Goal: Task Accomplishment & Management: Complete application form

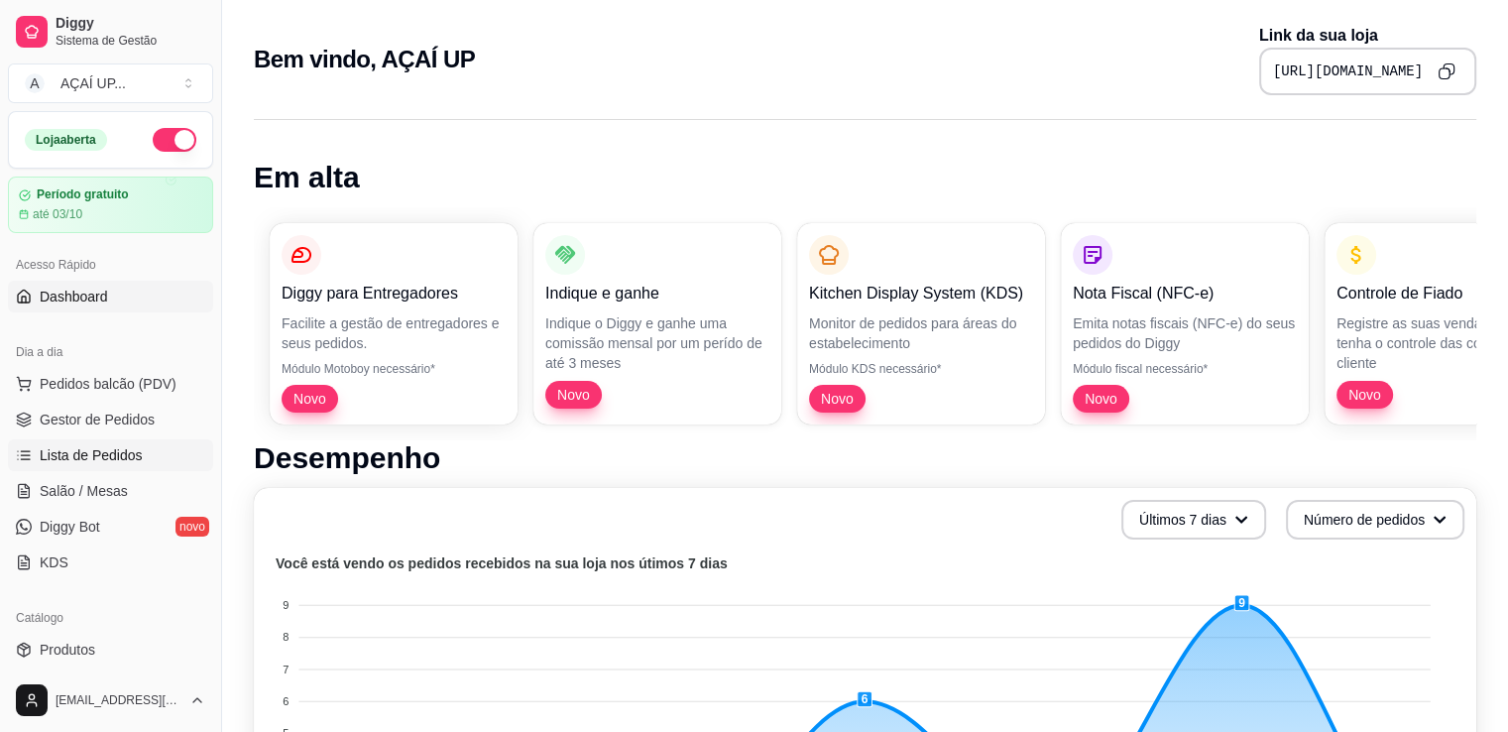
click at [122, 467] on link "Lista de Pedidos" at bounding box center [110, 455] width 205 height 32
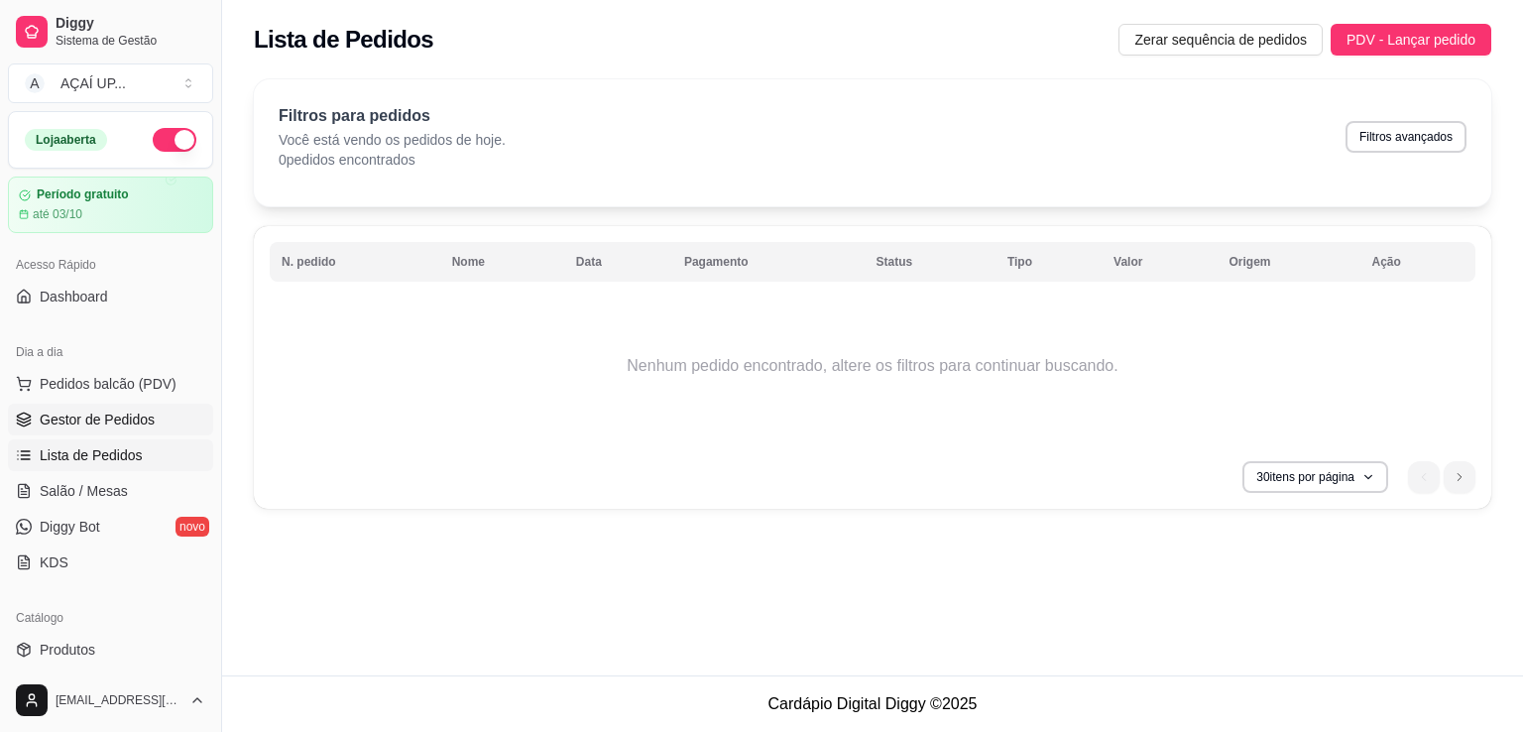
click at [151, 421] on span "Gestor de Pedidos" at bounding box center [97, 419] width 115 height 20
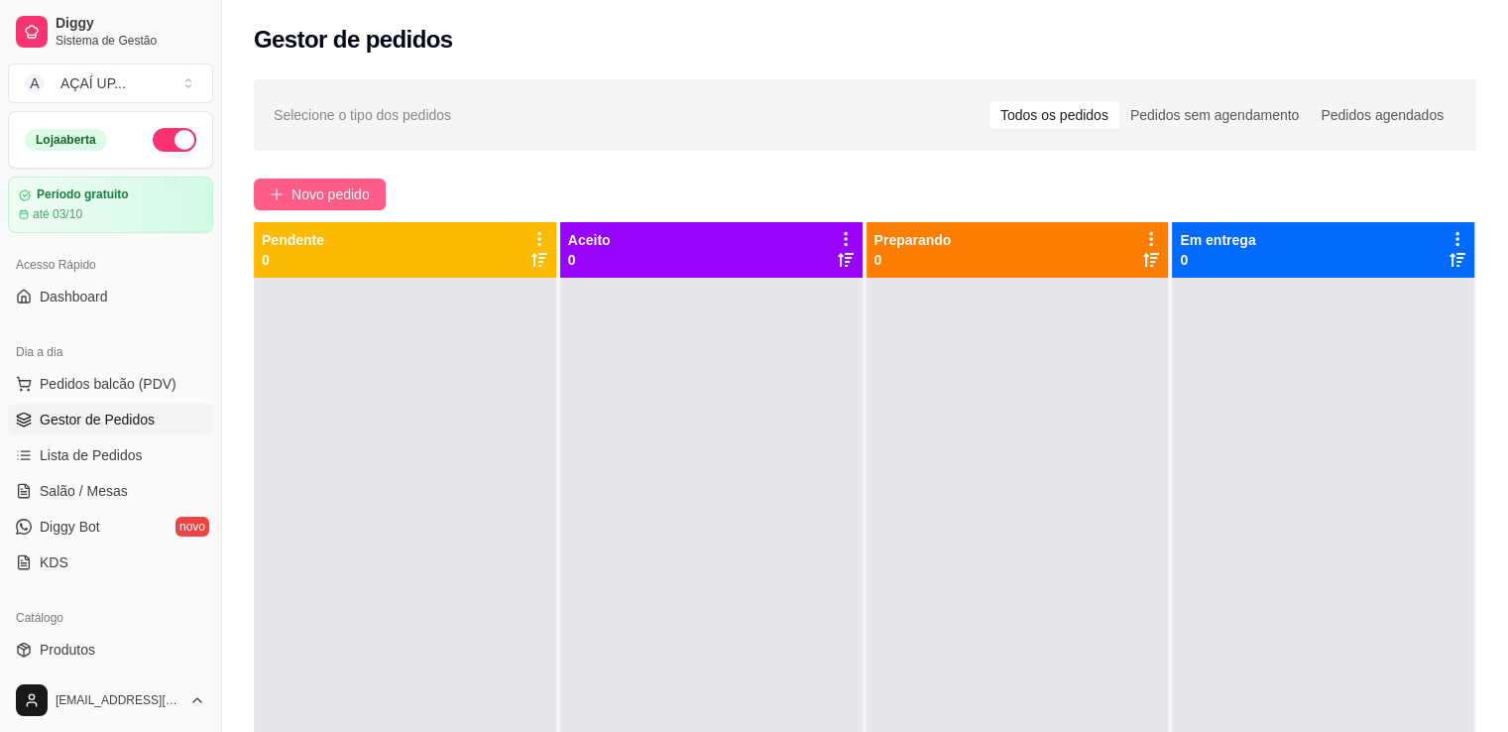
click at [361, 197] on span "Novo pedido" at bounding box center [330, 194] width 78 height 22
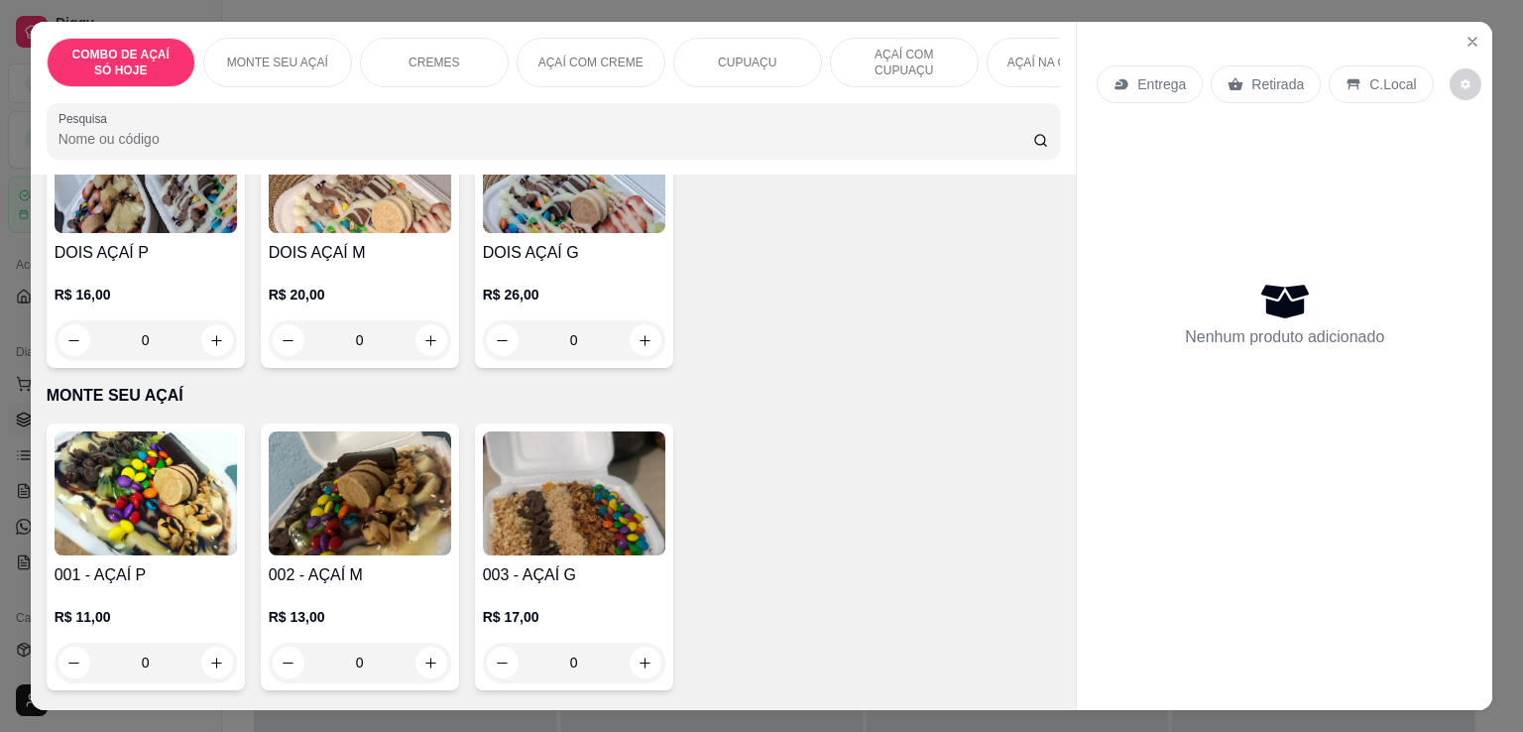
scroll to position [418, 0]
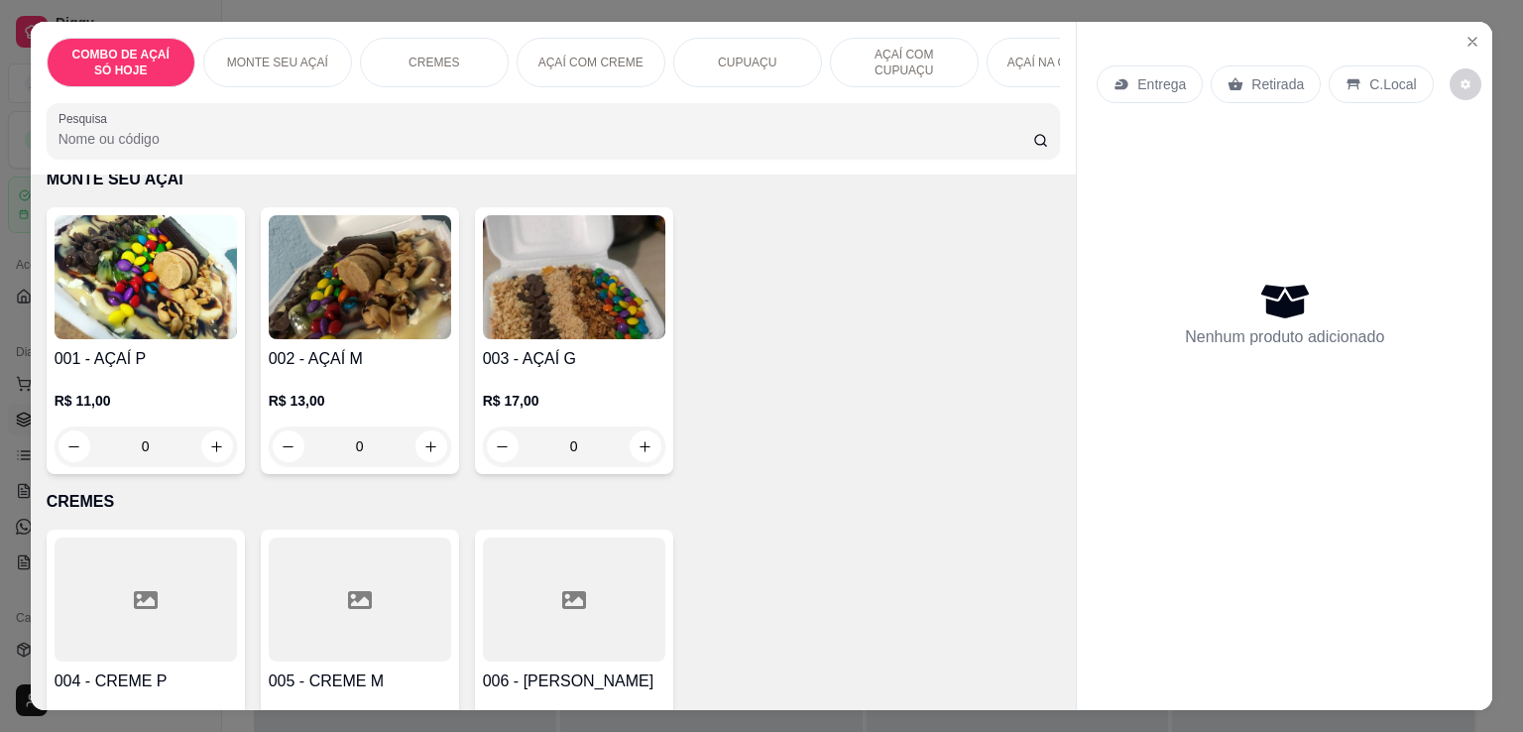
click at [426, 453] on div "0" at bounding box center [360, 446] width 182 height 40
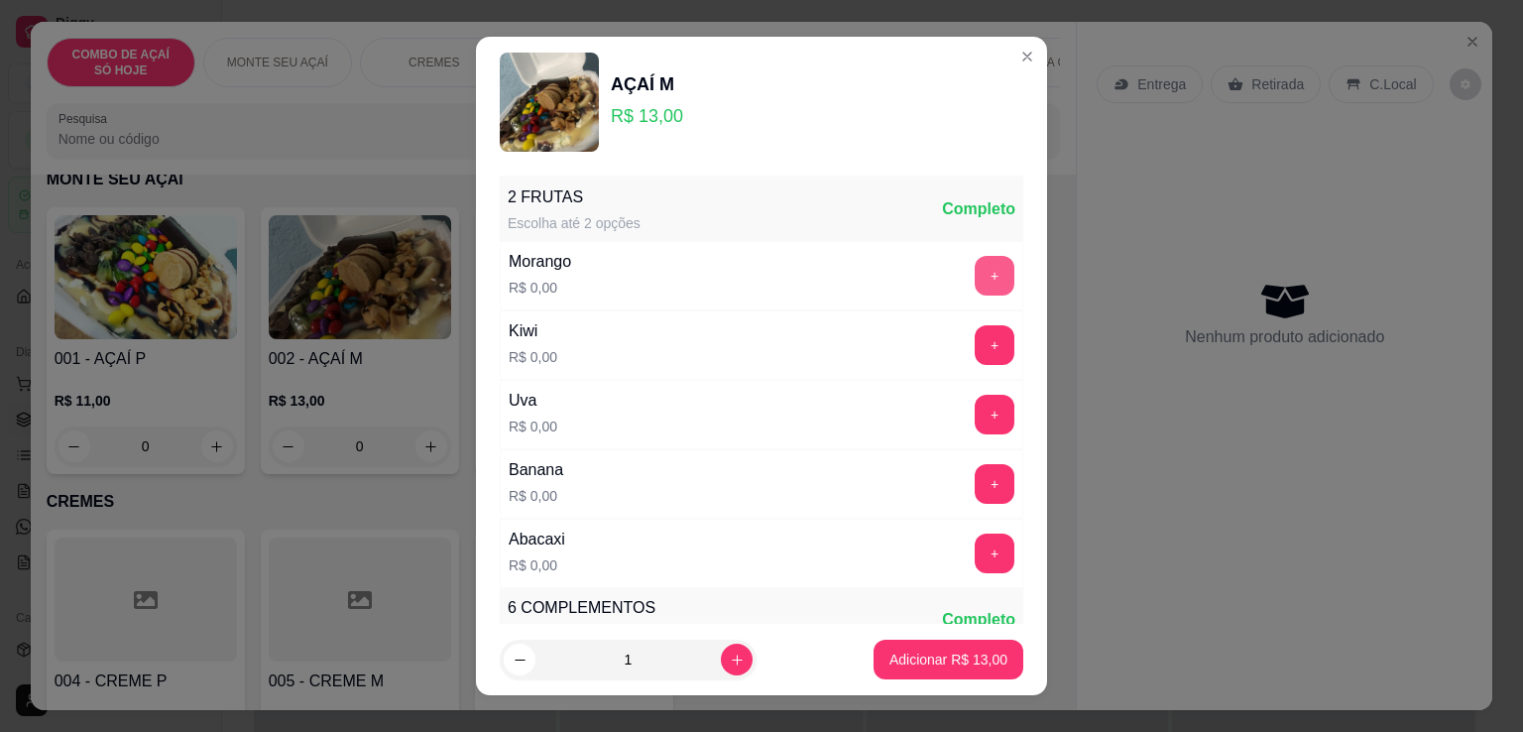
click at [974, 276] on button "+" at bounding box center [994, 276] width 40 height 40
click at [974, 285] on button "+" at bounding box center [994, 276] width 40 height 40
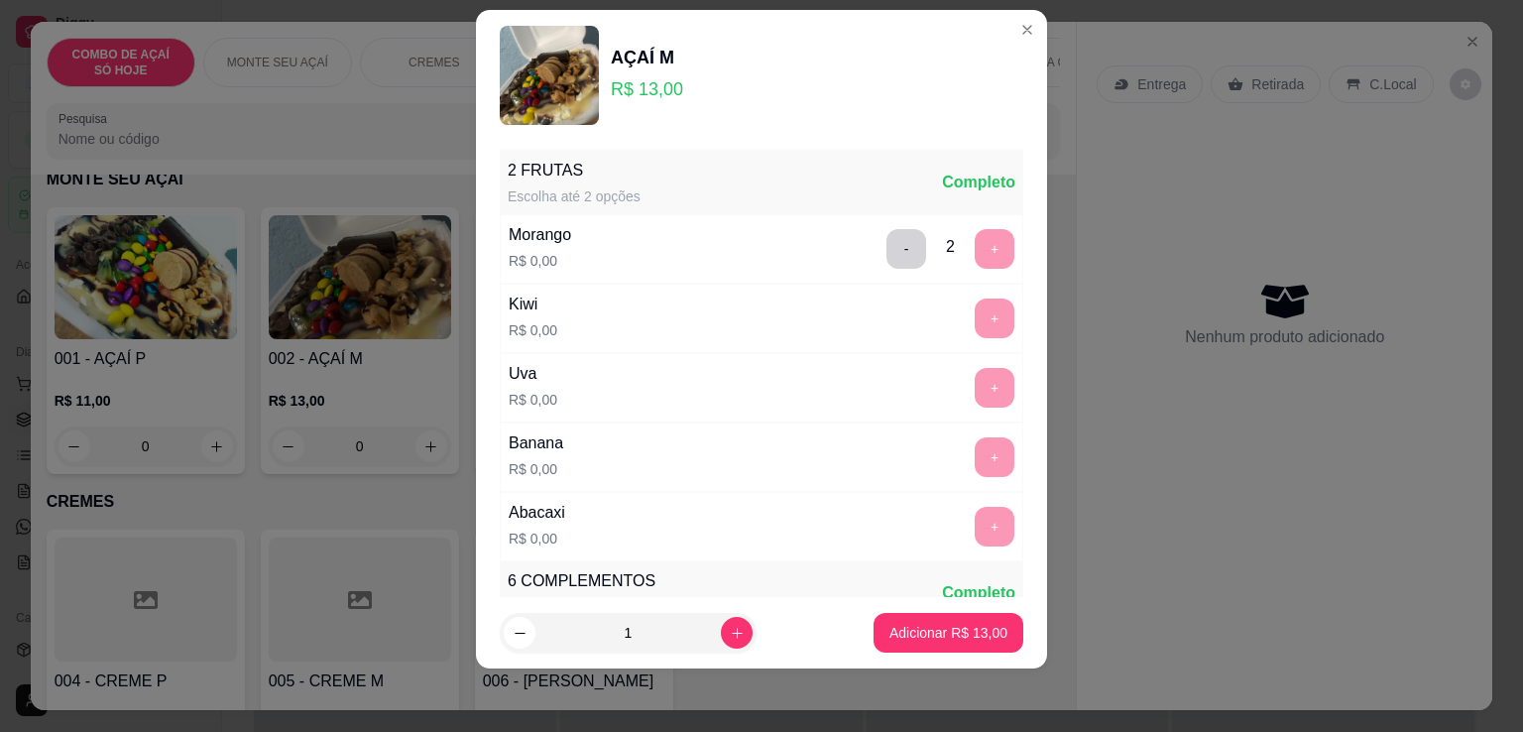
scroll to position [0, 0]
click at [887, 242] on button "-" at bounding box center [906, 249] width 39 height 39
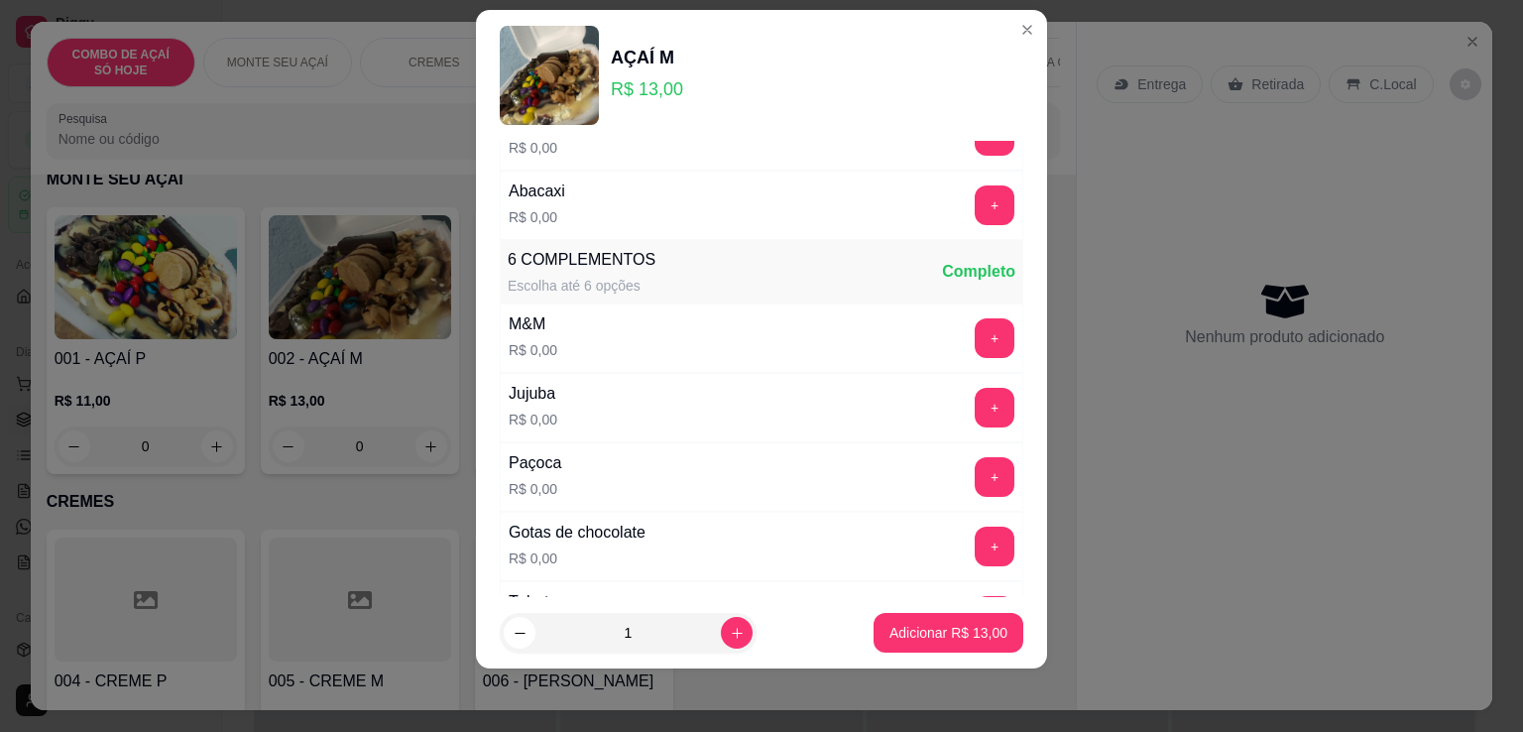
scroll to position [325, 0]
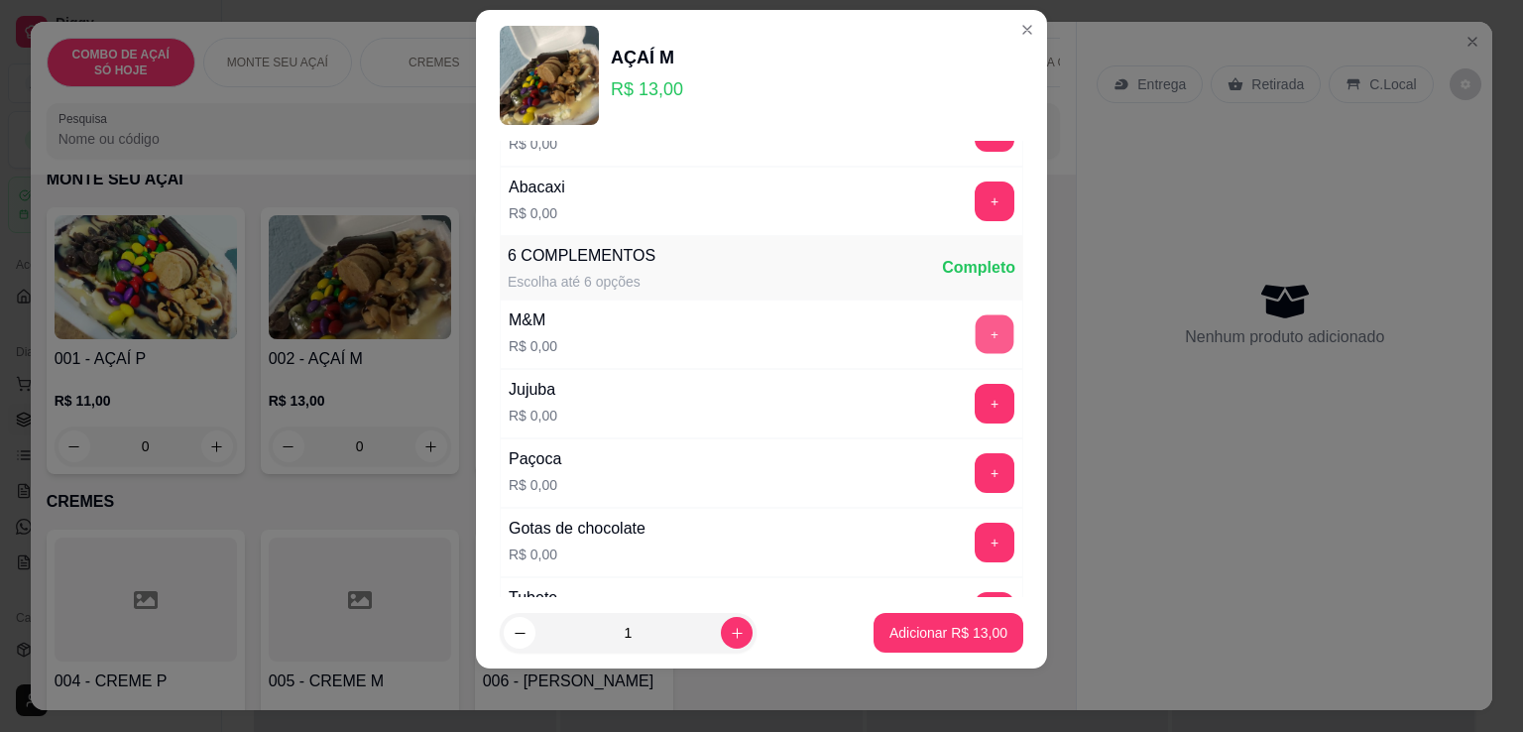
click at [975, 316] on button "+" at bounding box center [994, 334] width 39 height 39
click at [974, 418] on button "+" at bounding box center [994, 404] width 40 height 40
click at [974, 482] on button "+" at bounding box center [994, 473] width 40 height 40
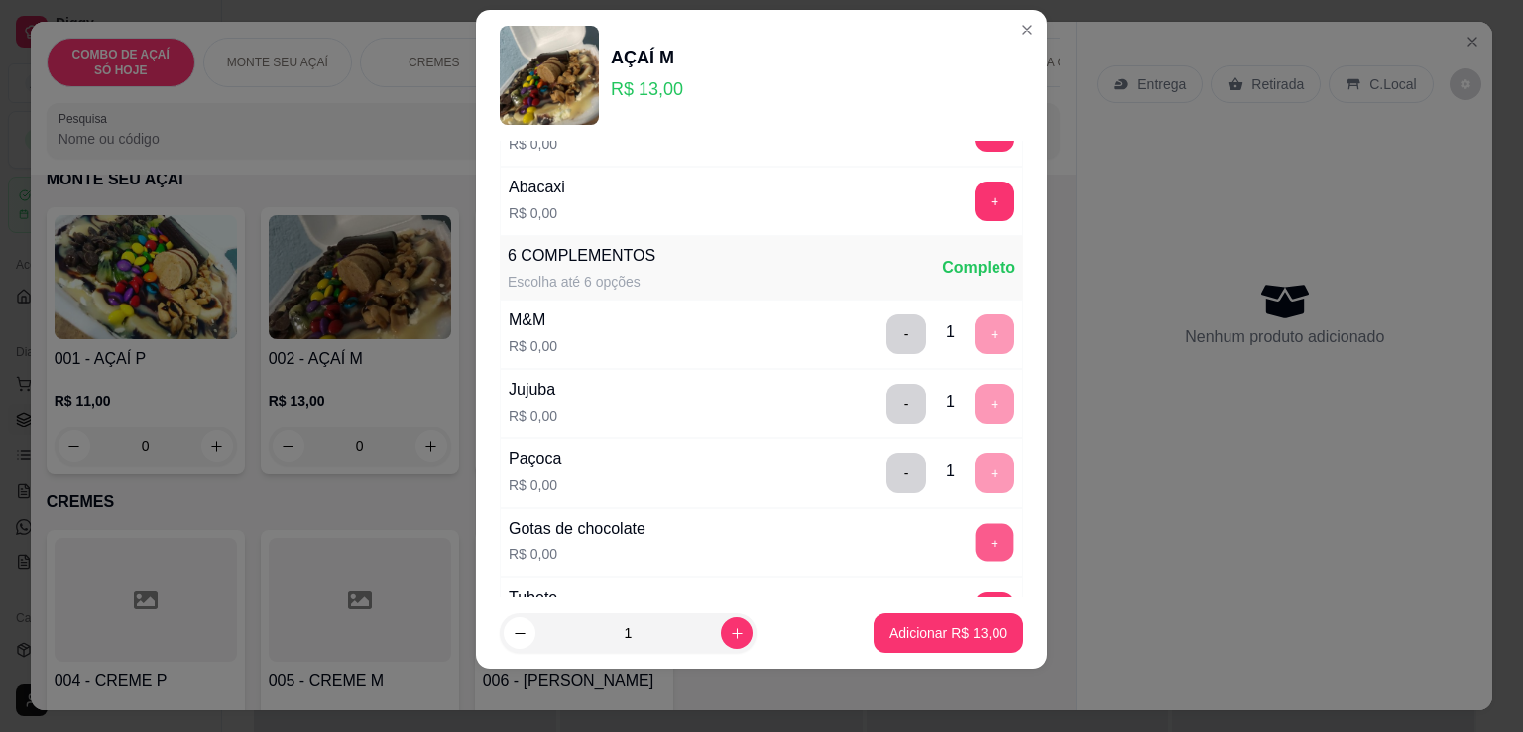
click at [975, 528] on button "+" at bounding box center [994, 542] width 39 height 39
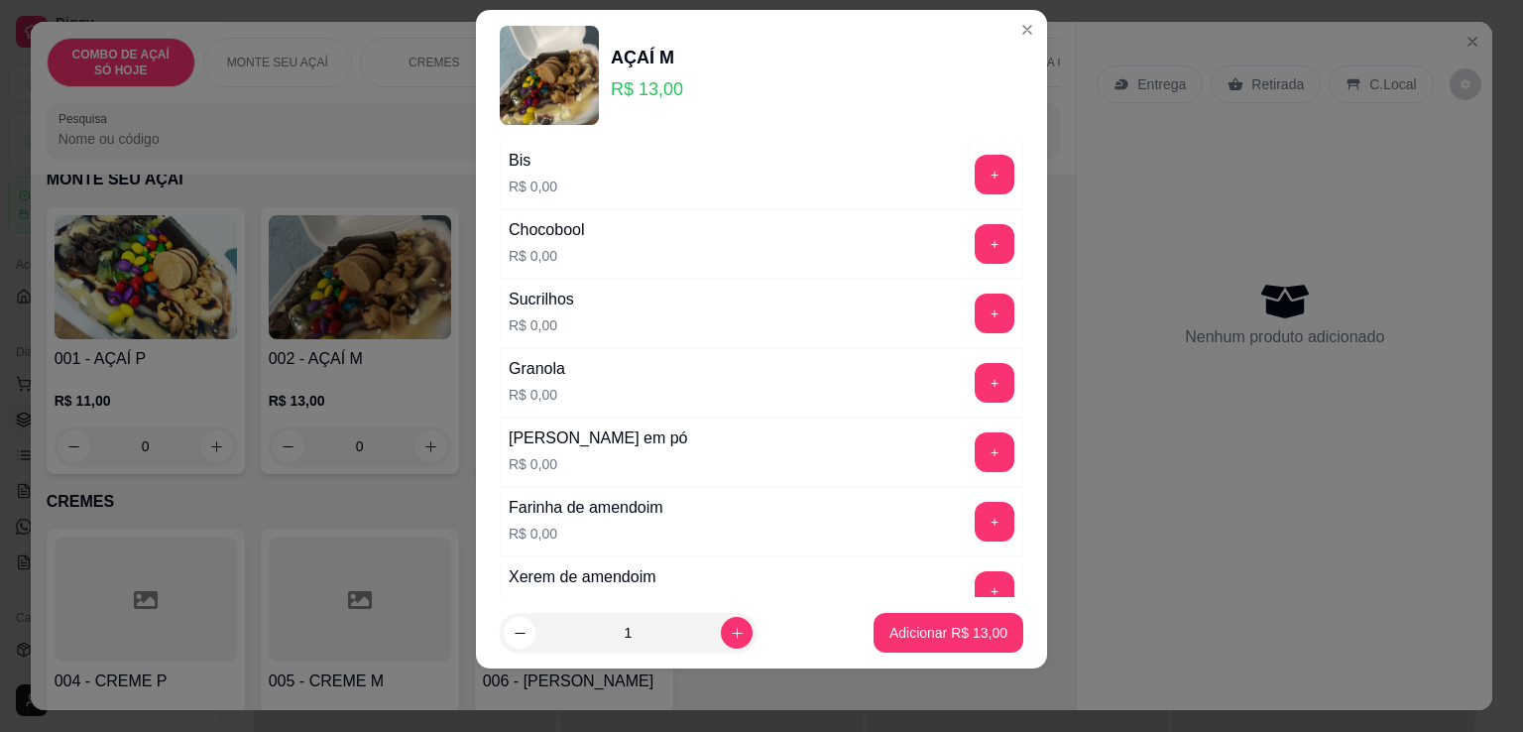
scroll to position [868, 0]
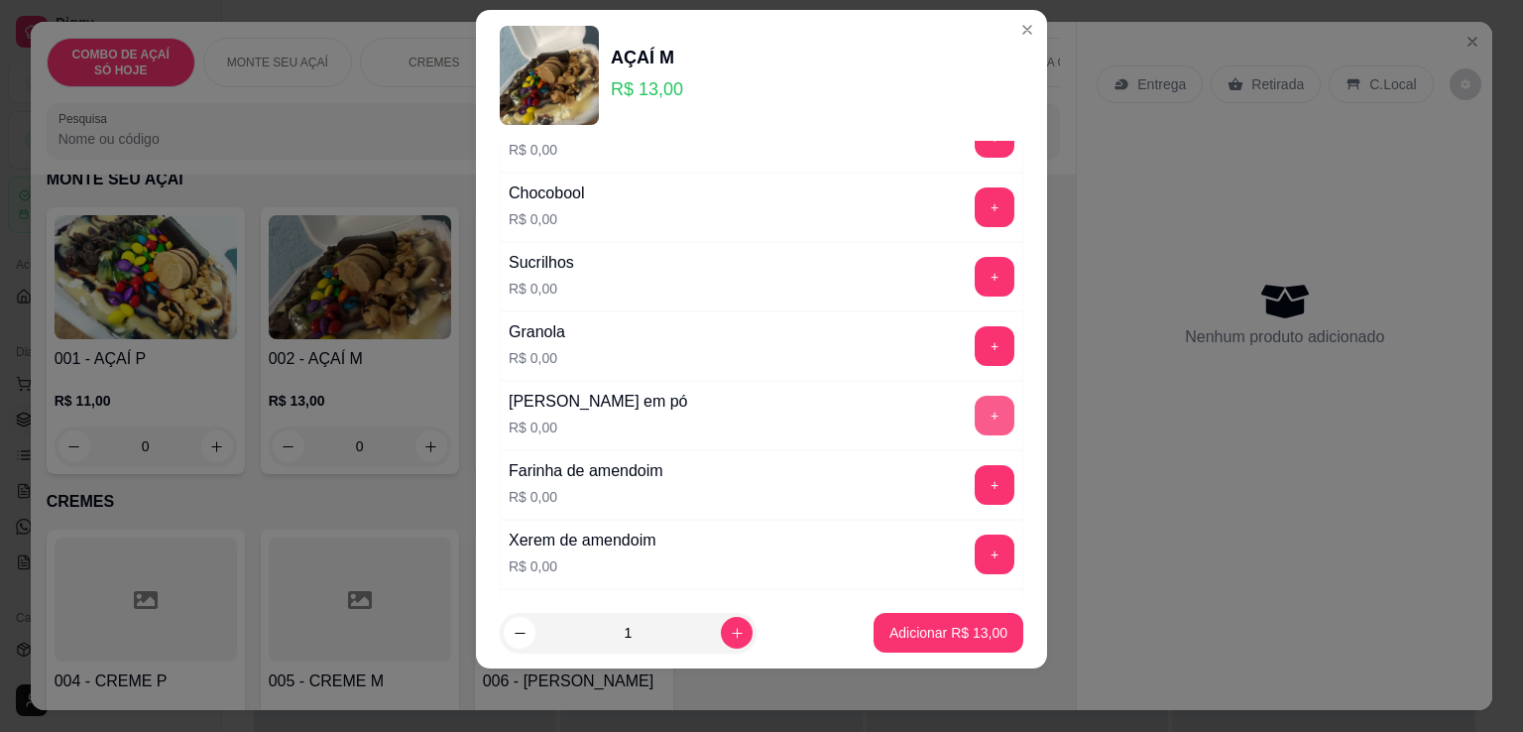
click at [974, 396] on button "+" at bounding box center [994, 416] width 40 height 40
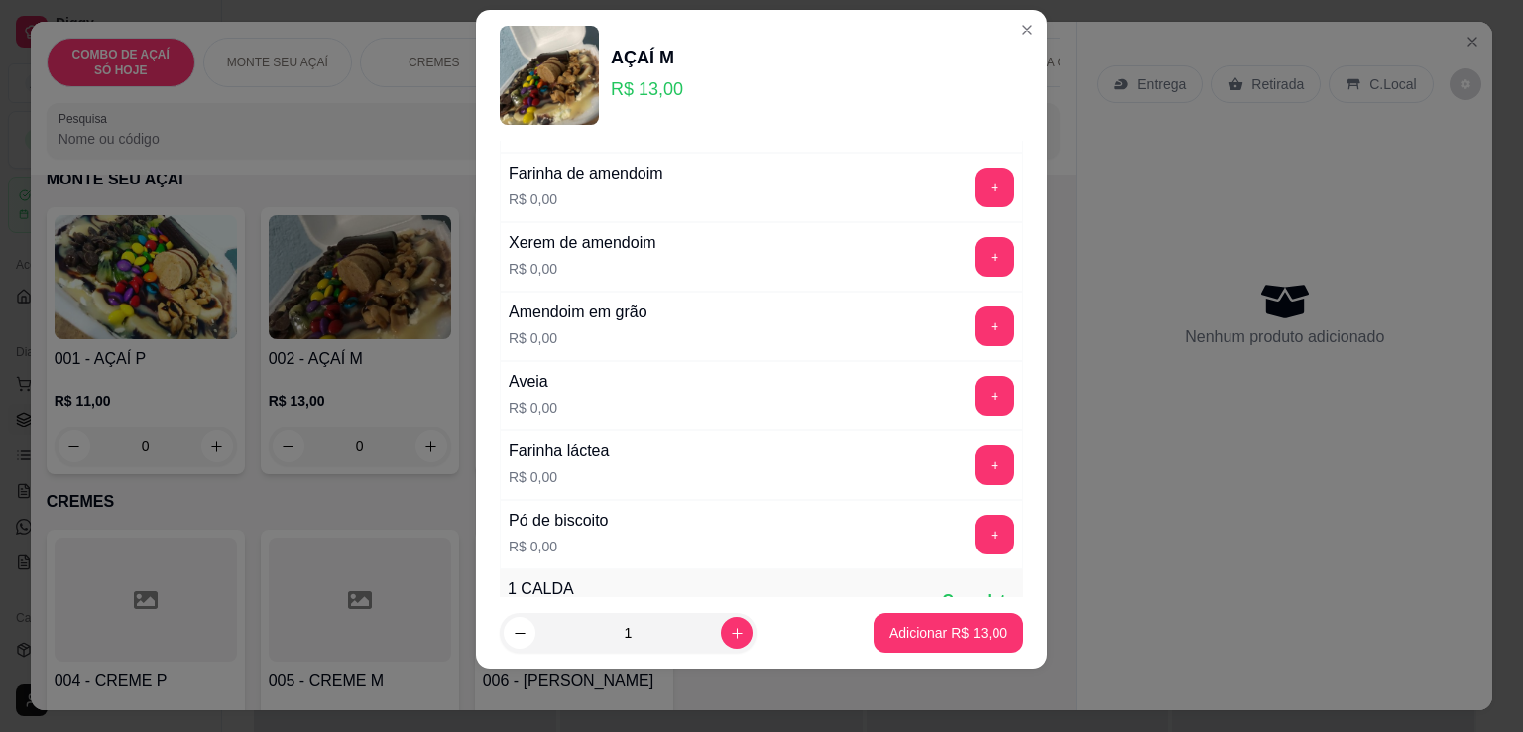
scroll to position [1172, 0]
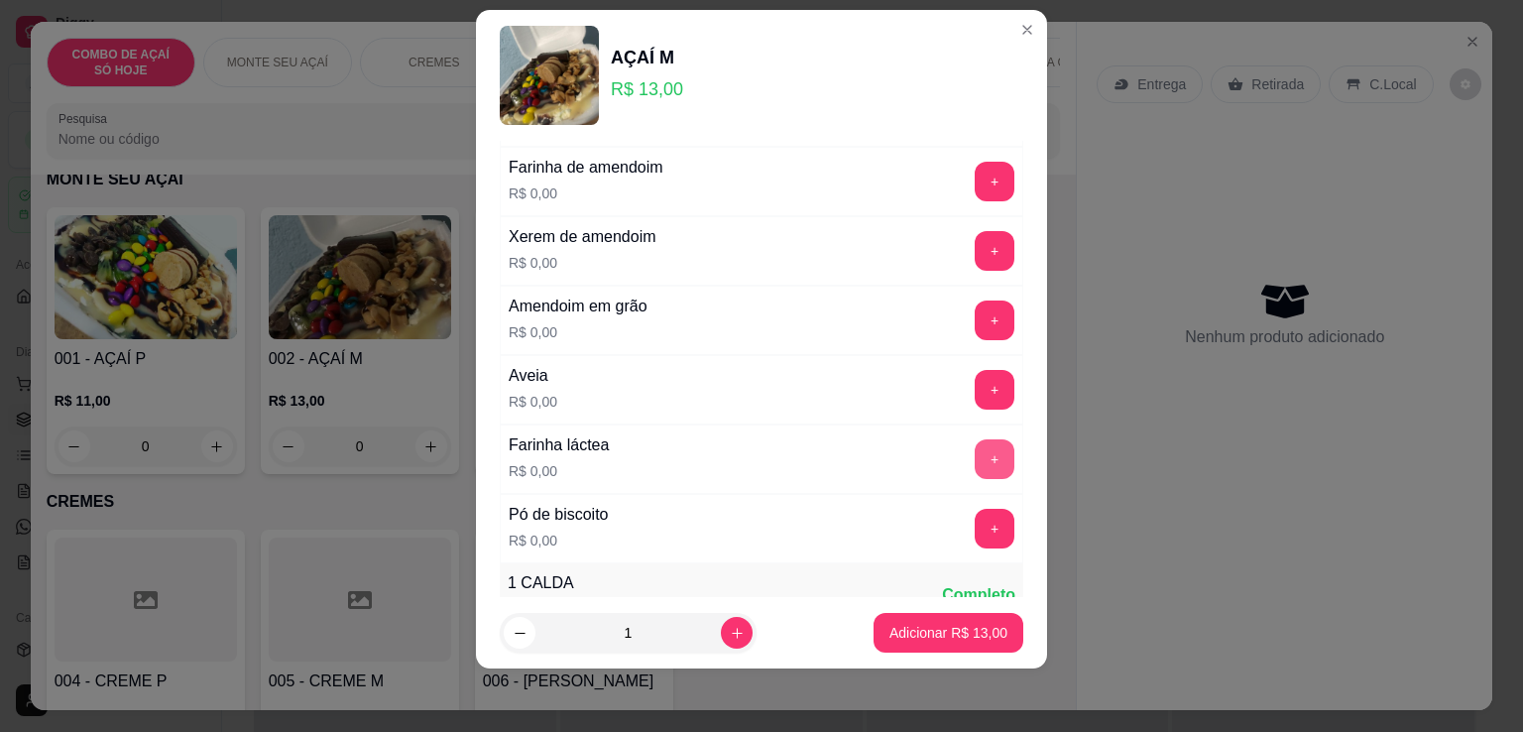
click at [974, 444] on button "+" at bounding box center [994, 459] width 40 height 40
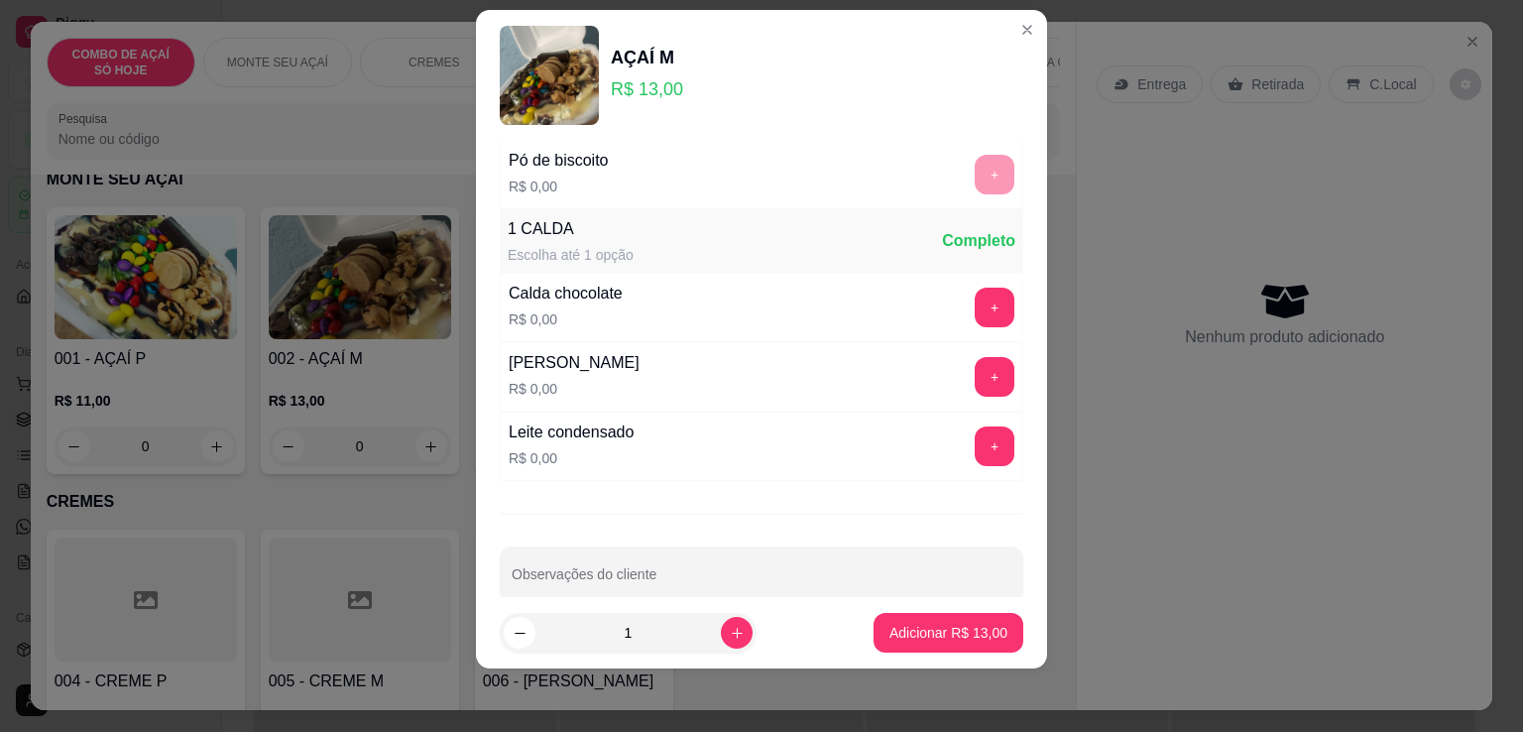
scroll to position [1547, 0]
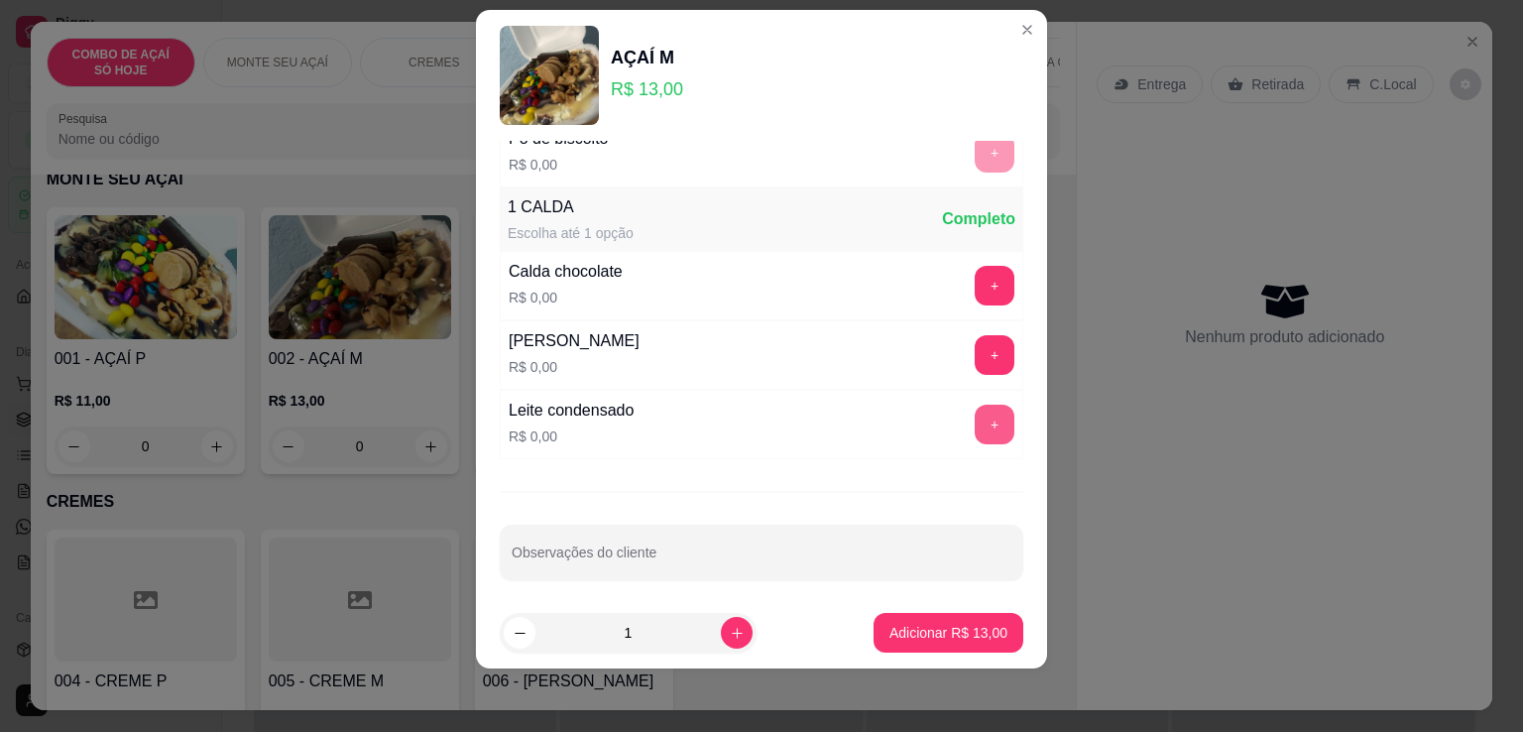
click at [974, 404] on button "+" at bounding box center [994, 424] width 40 height 40
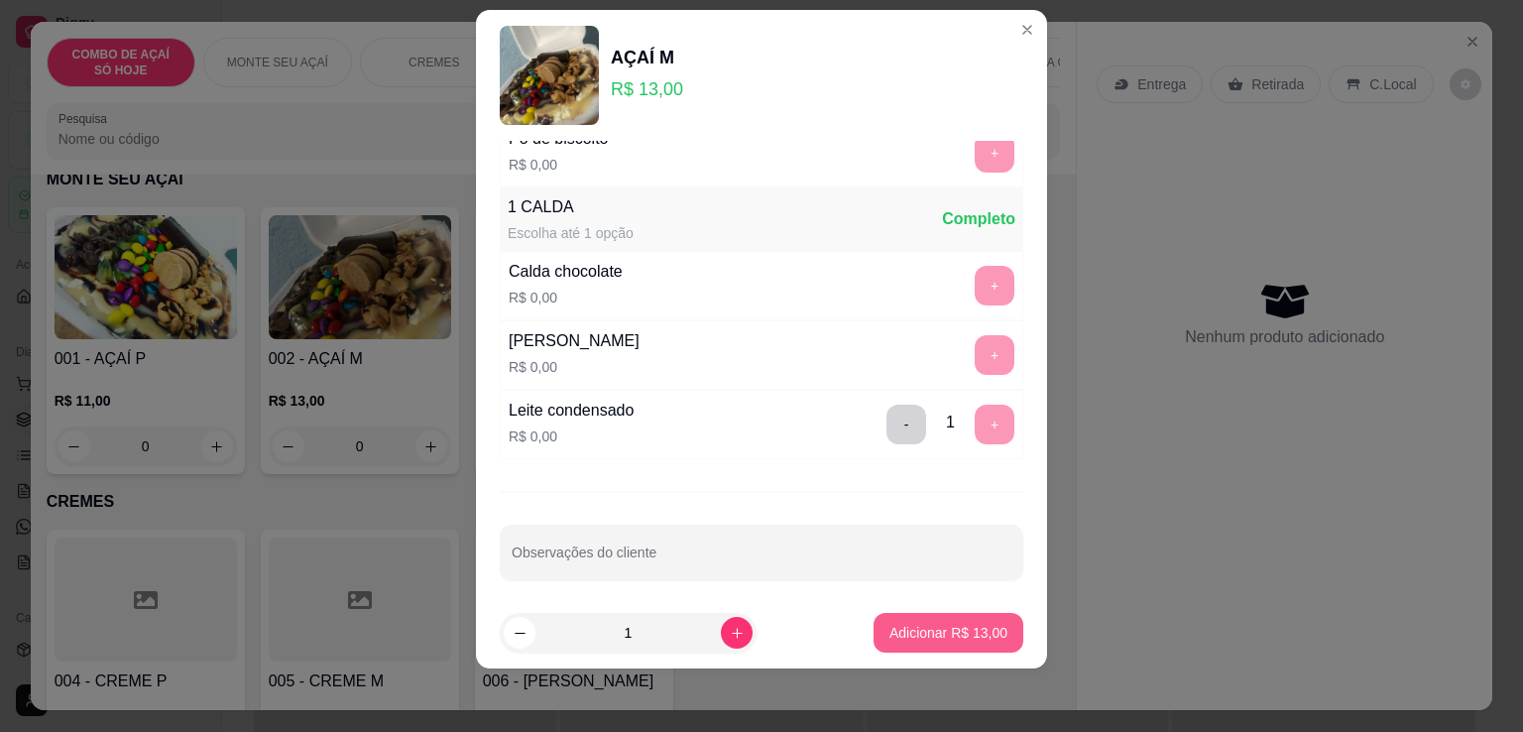
click at [936, 623] on p "Adicionar R$ 13,00" at bounding box center [948, 633] width 118 height 20
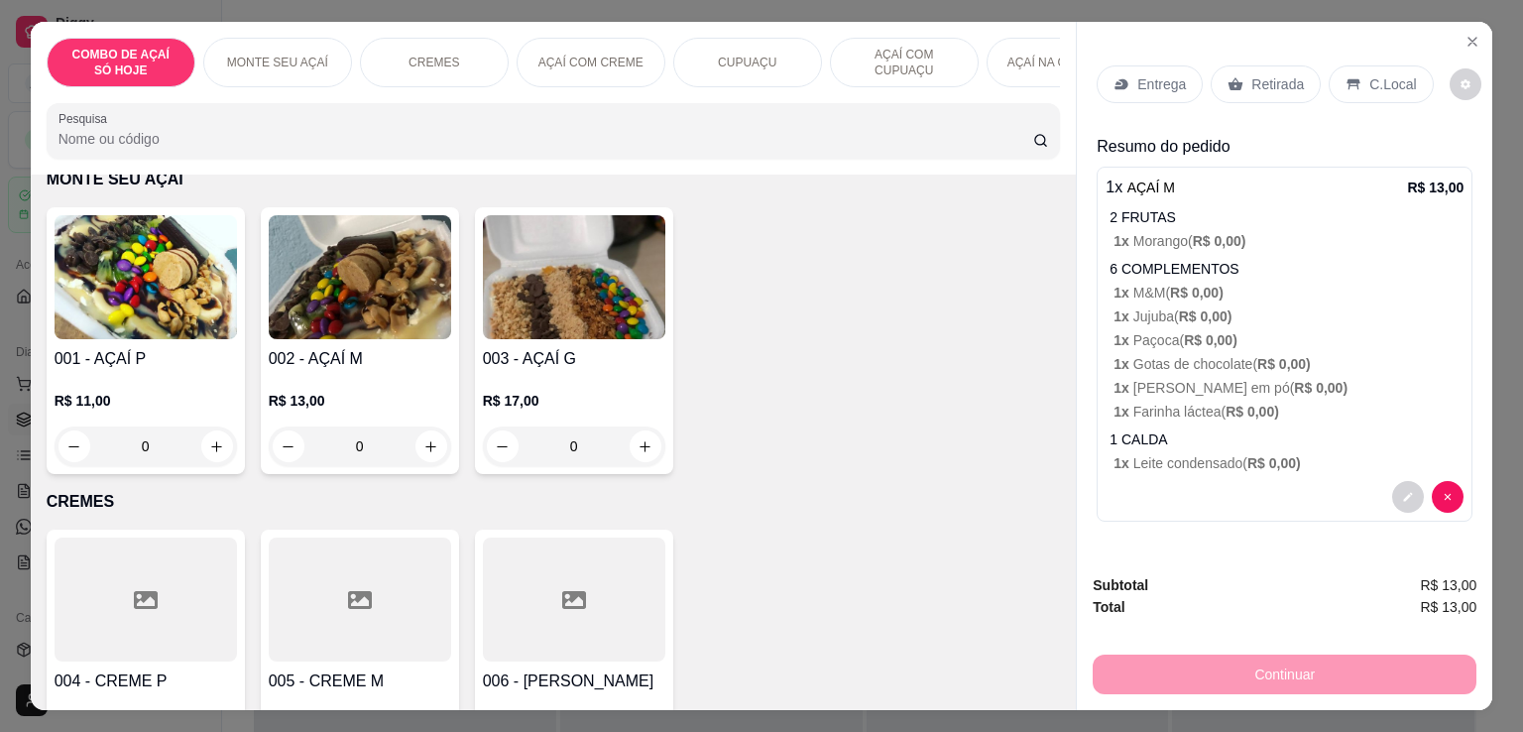
click at [1165, 88] on div "Entrega" at bounding box center [1149, 84] width 106 height 38
click at [1281, 76] on p "Retirada" at bounding box center [1277, 84] width 53 height 20
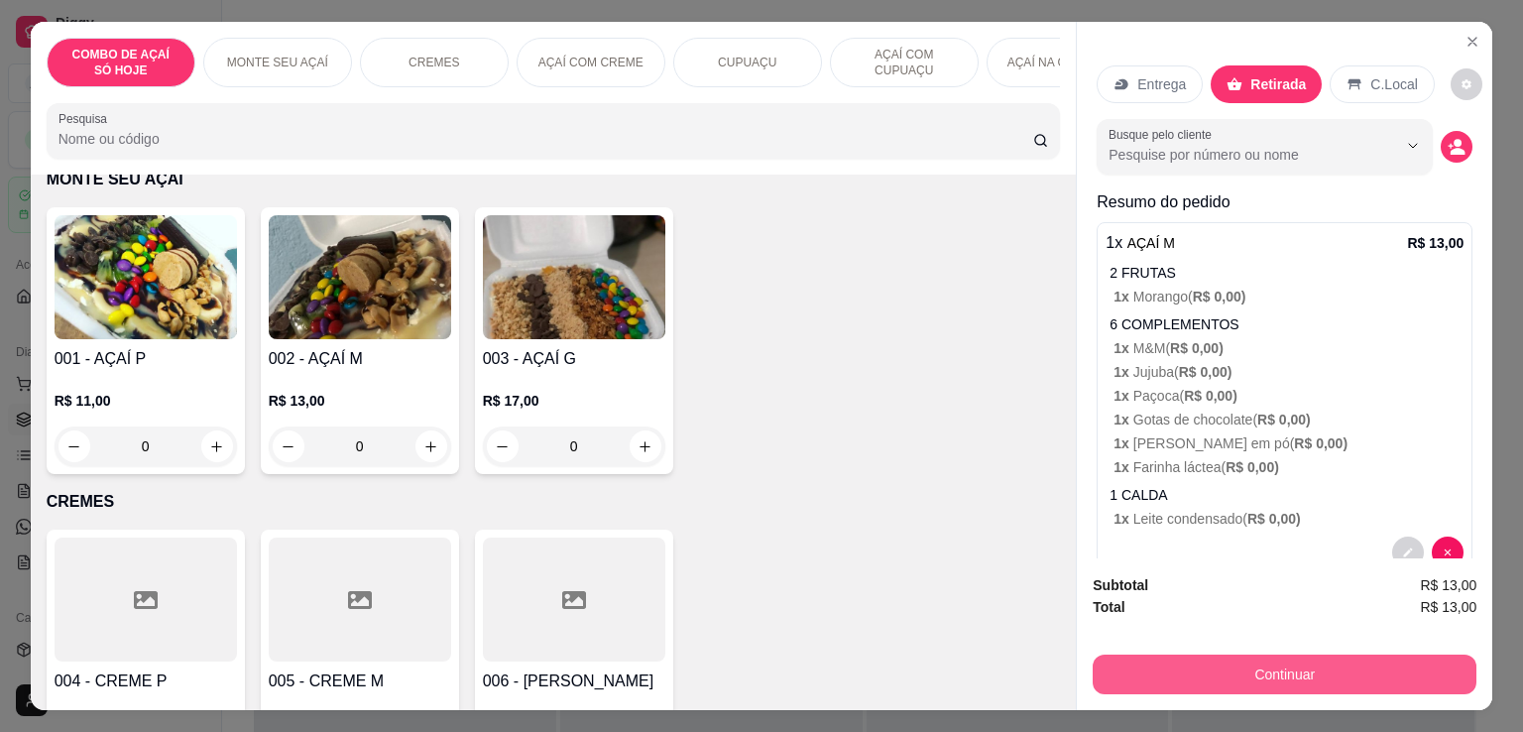
click at [1379, 654] on button "Continuar" at bounding box center [1284, 674] width 384 height 40
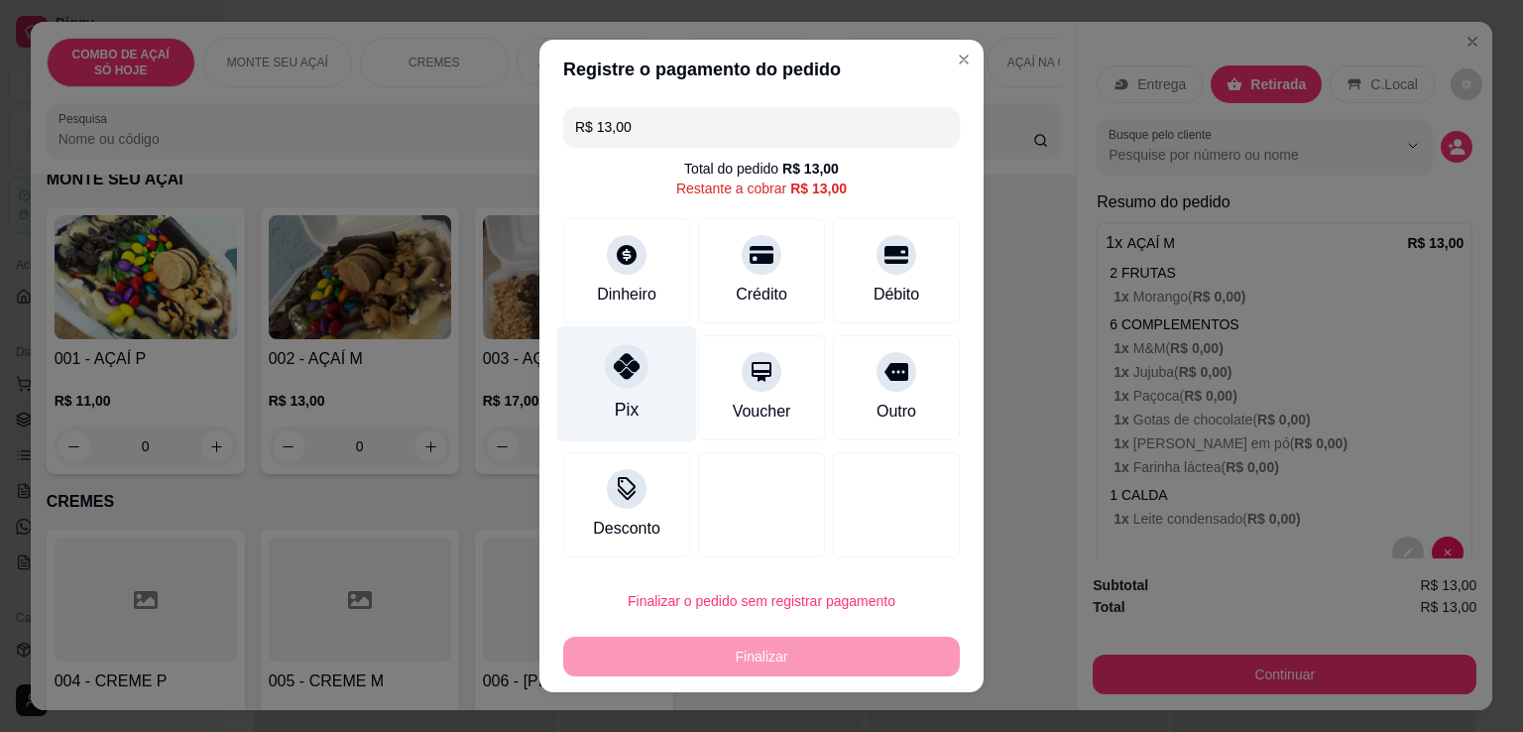
click at [599, 386] on div "Pix" at bounding box center [627, 384] width 140 height 116
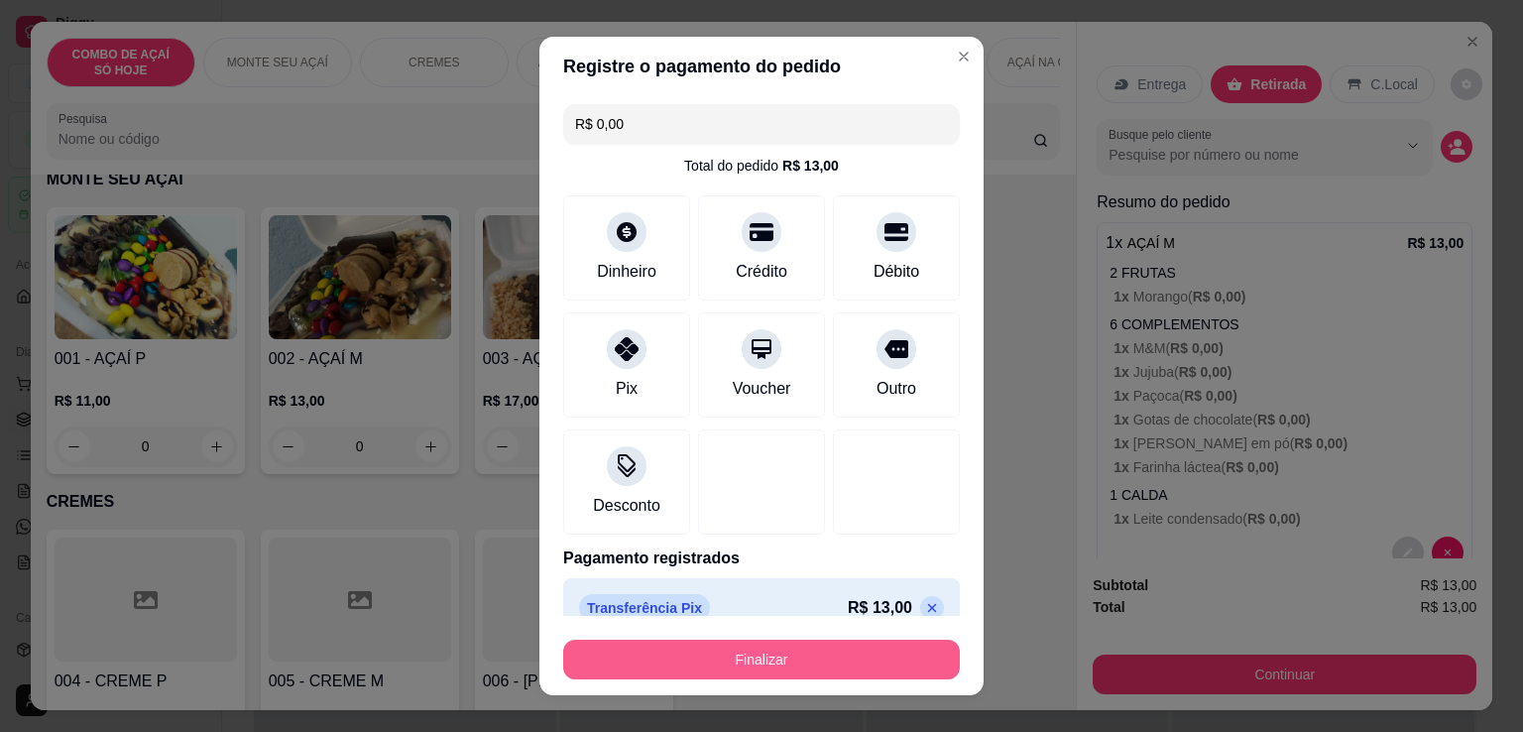
click at [816, 666] on button "Finalizar" at bounding box center [761, 659] width 397 height 40
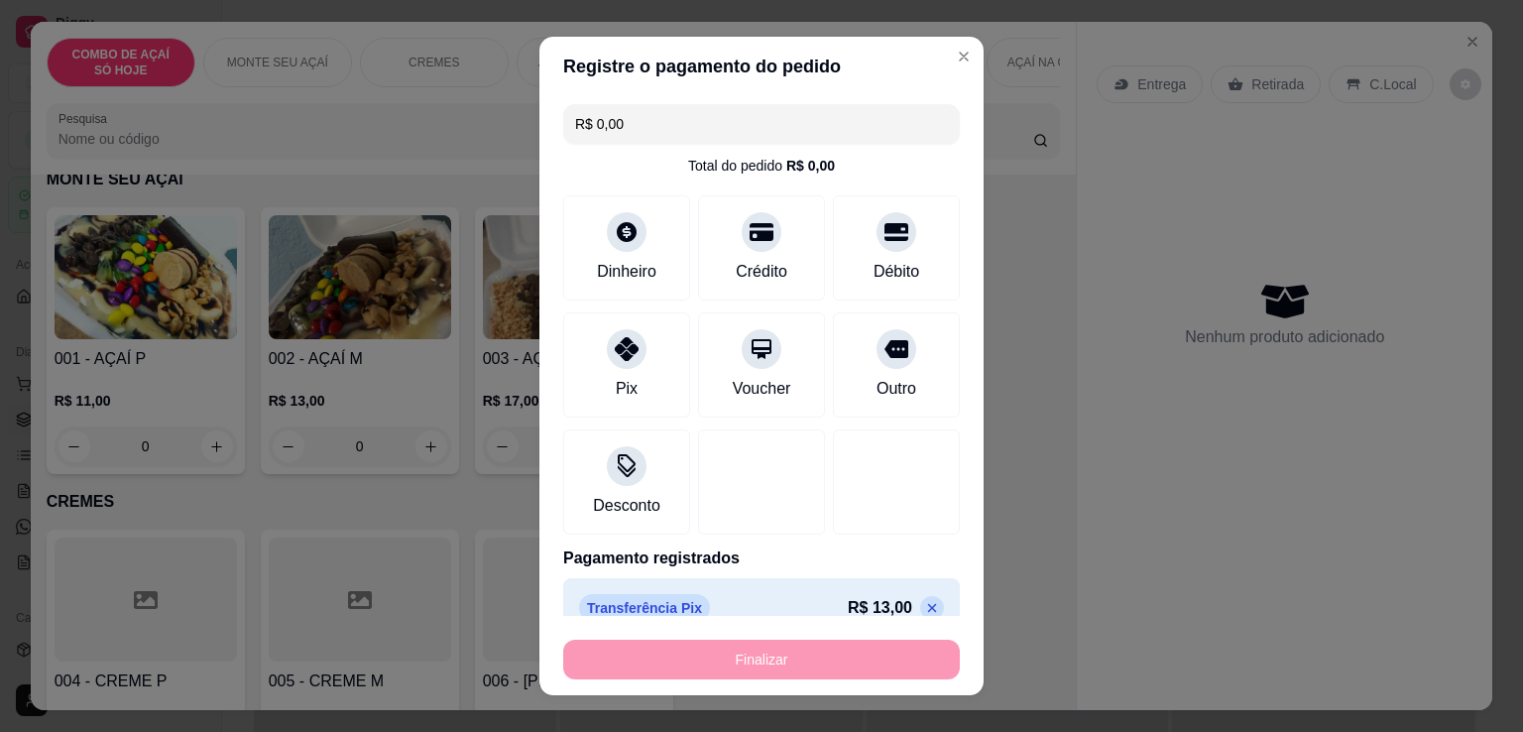
type input "-R$ 13,00"
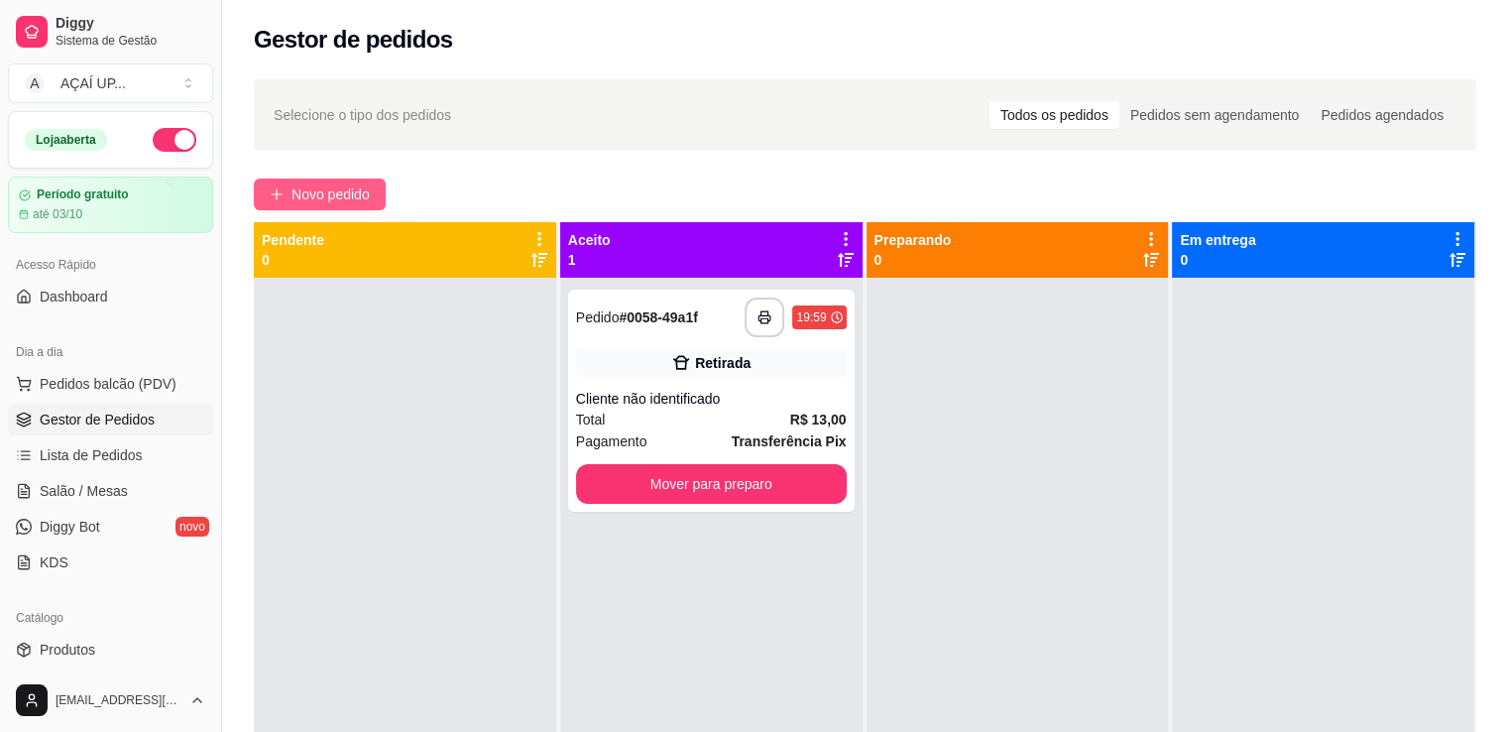
click at [368, 194] on span "Novo pedido" at bounding box center [330, 194] width 78 height 22
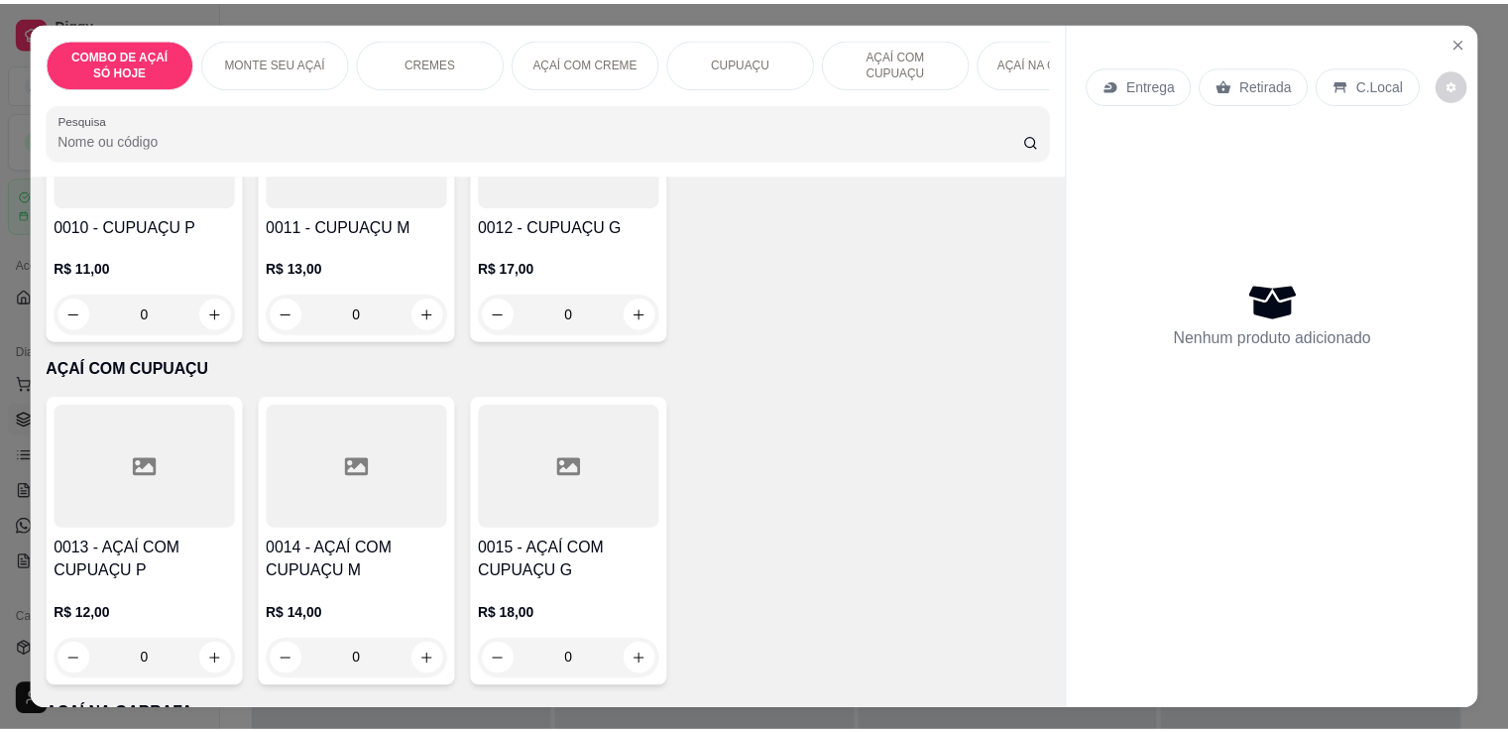
scroll to position [1872, 0]
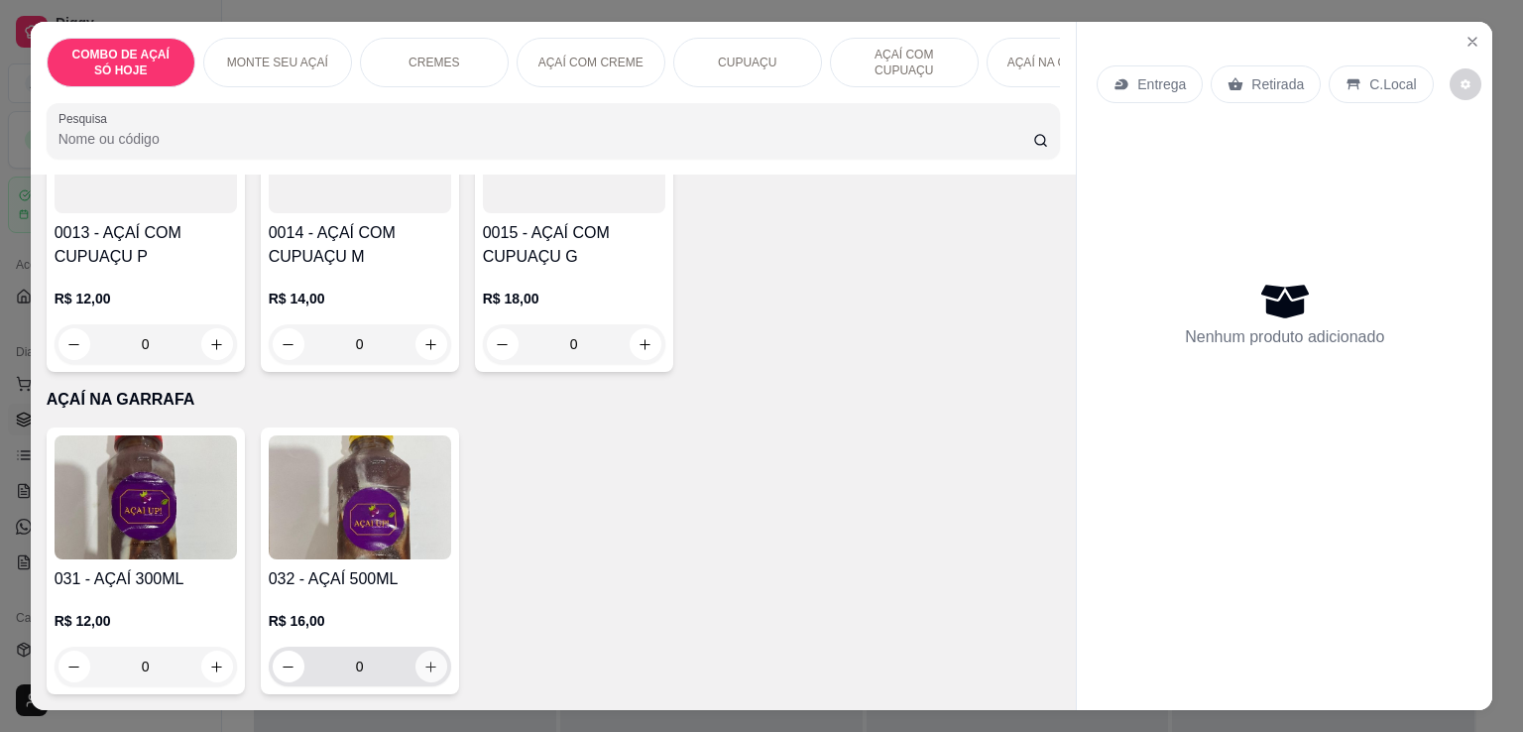
click at [428, 661] on icon "increase-product-quantity" at bounding box center [430, 666] width 15 height 15
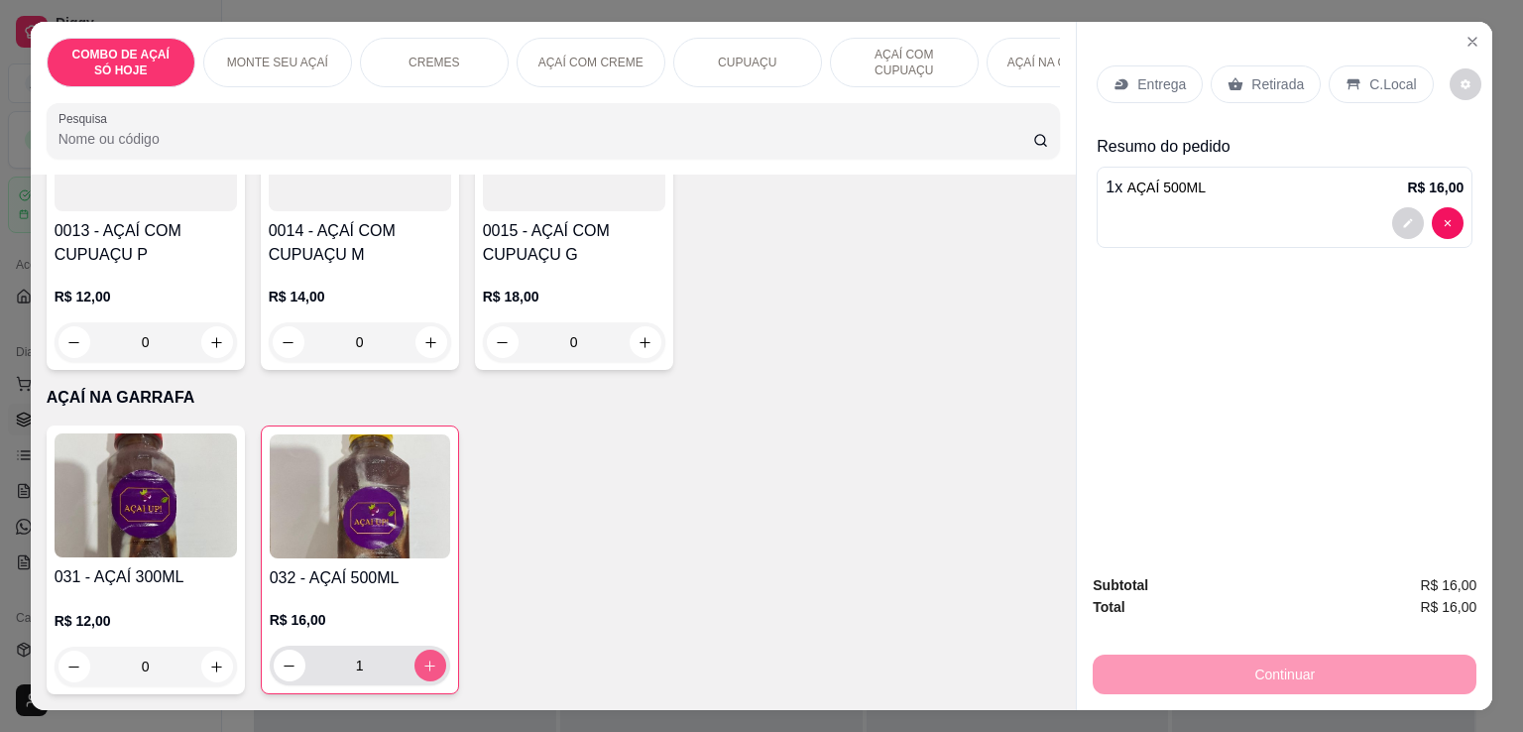
click at [428, 661] on icon "increase-product-quantity" at bounding box center [429, 665] width 15 height 15
type input "2"
click at [1251, 74] on p "Retirada" at bounding box center [1277, 84] width 53 height 20
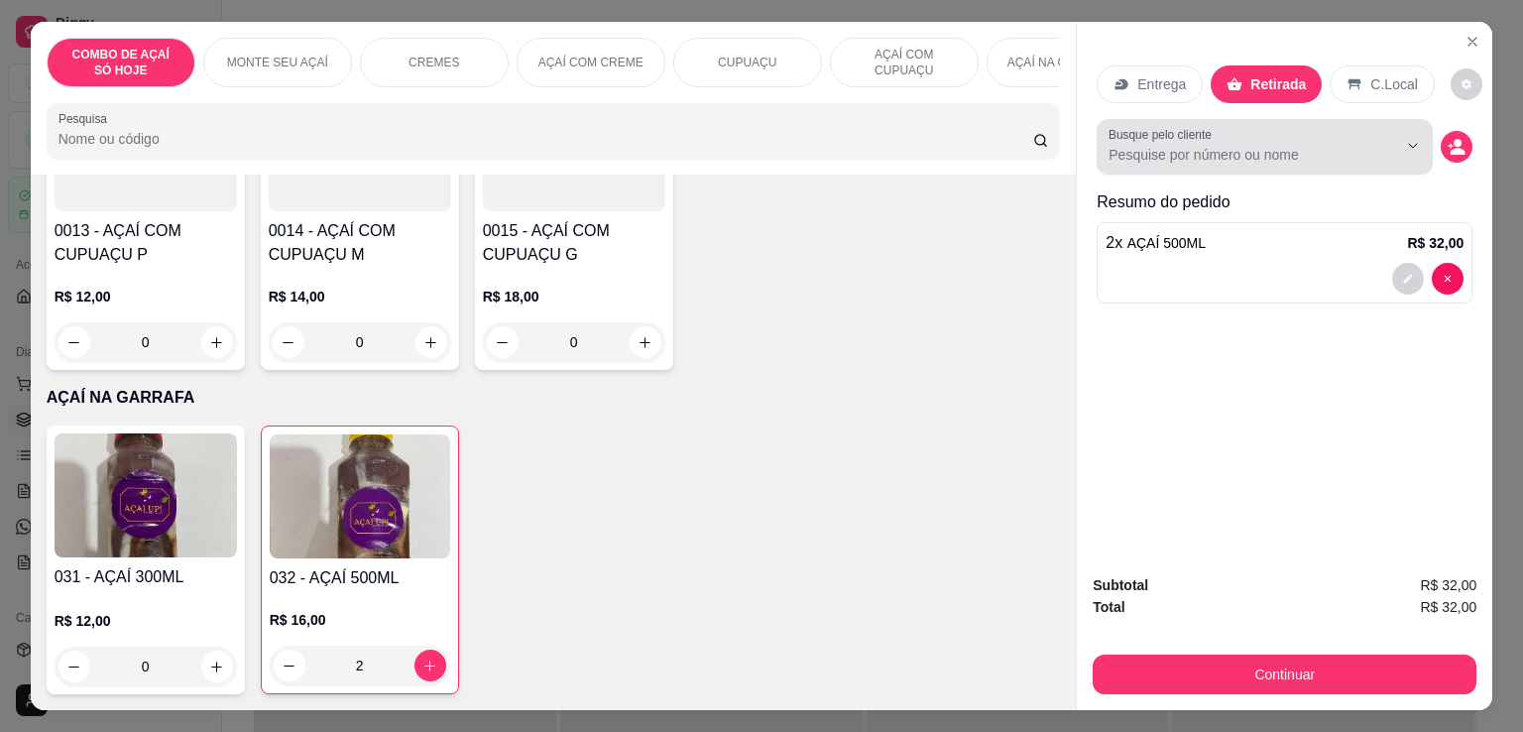
click at [1387, 151] on div at bounding box center [1396, 146] width 63 height 38
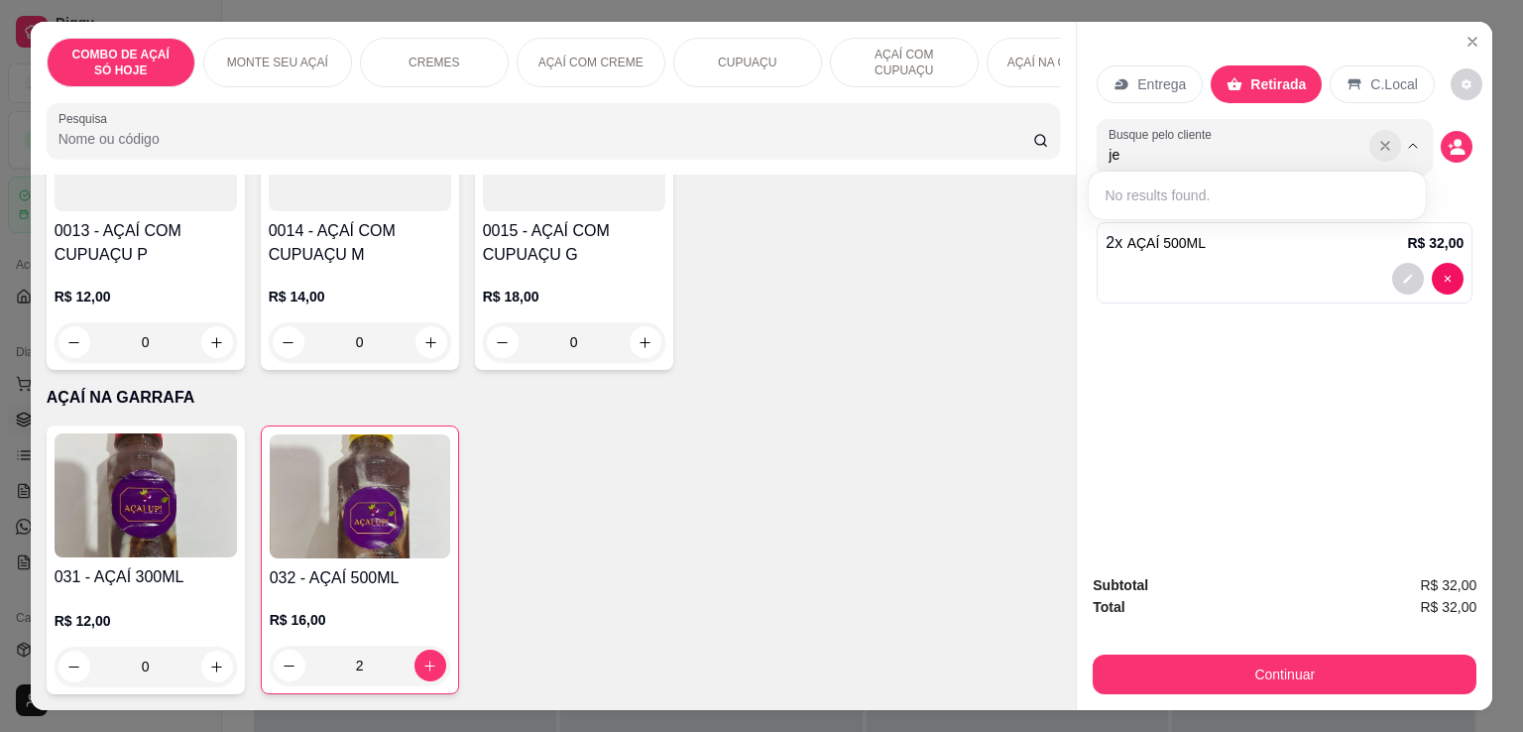
type input "j"
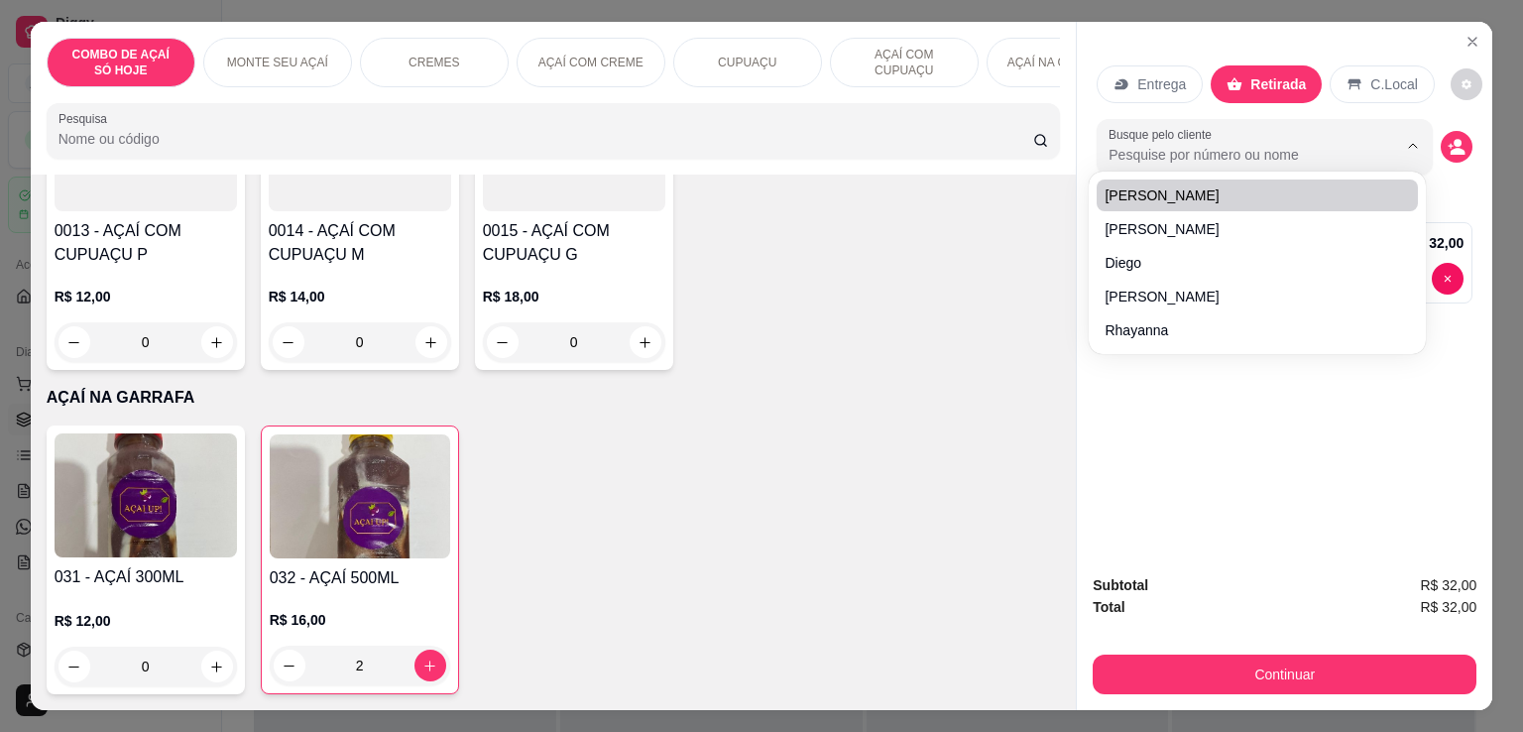
click at [1205, 145] on input "Busque pelo cliente" at bounding box center [1236, 155] width 257 height 20
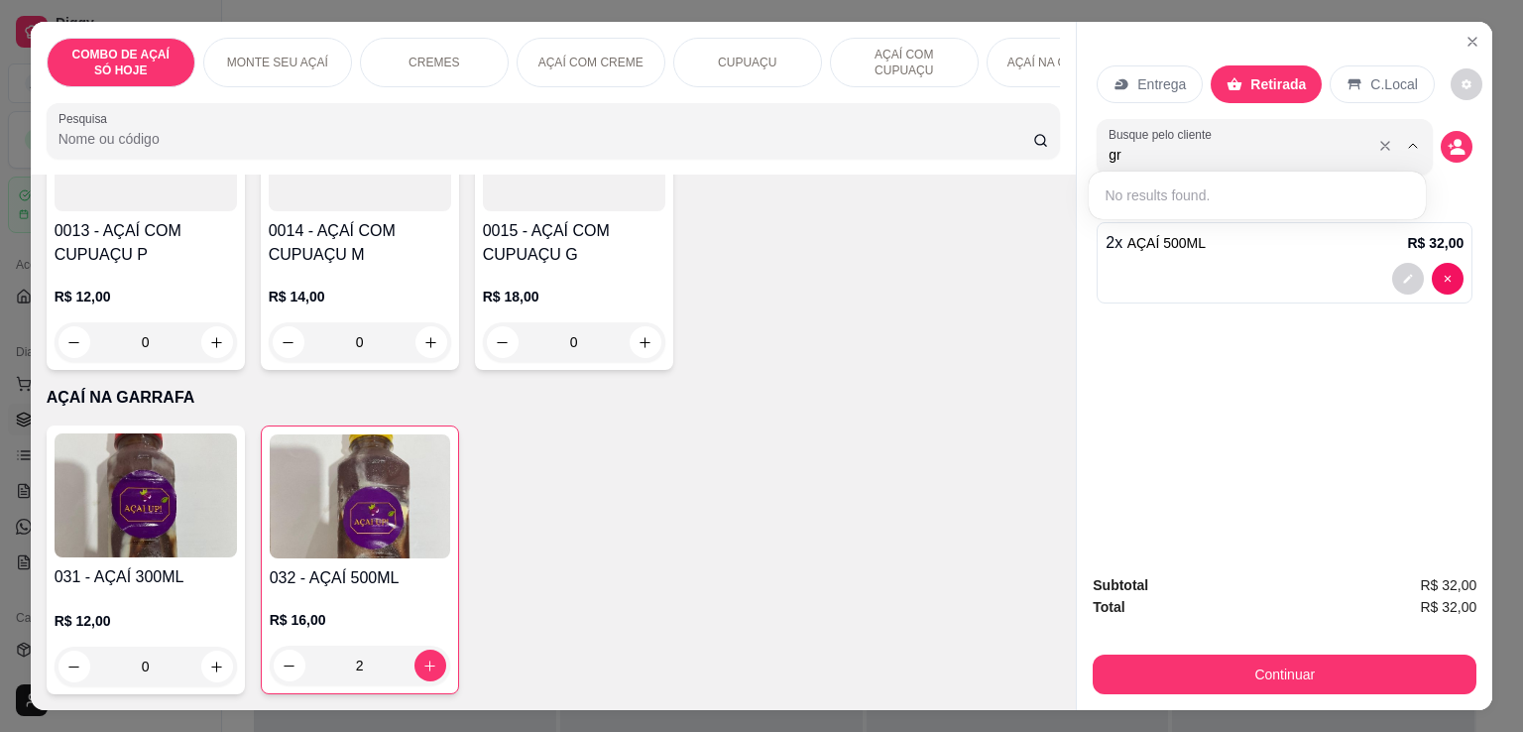
type input "g"
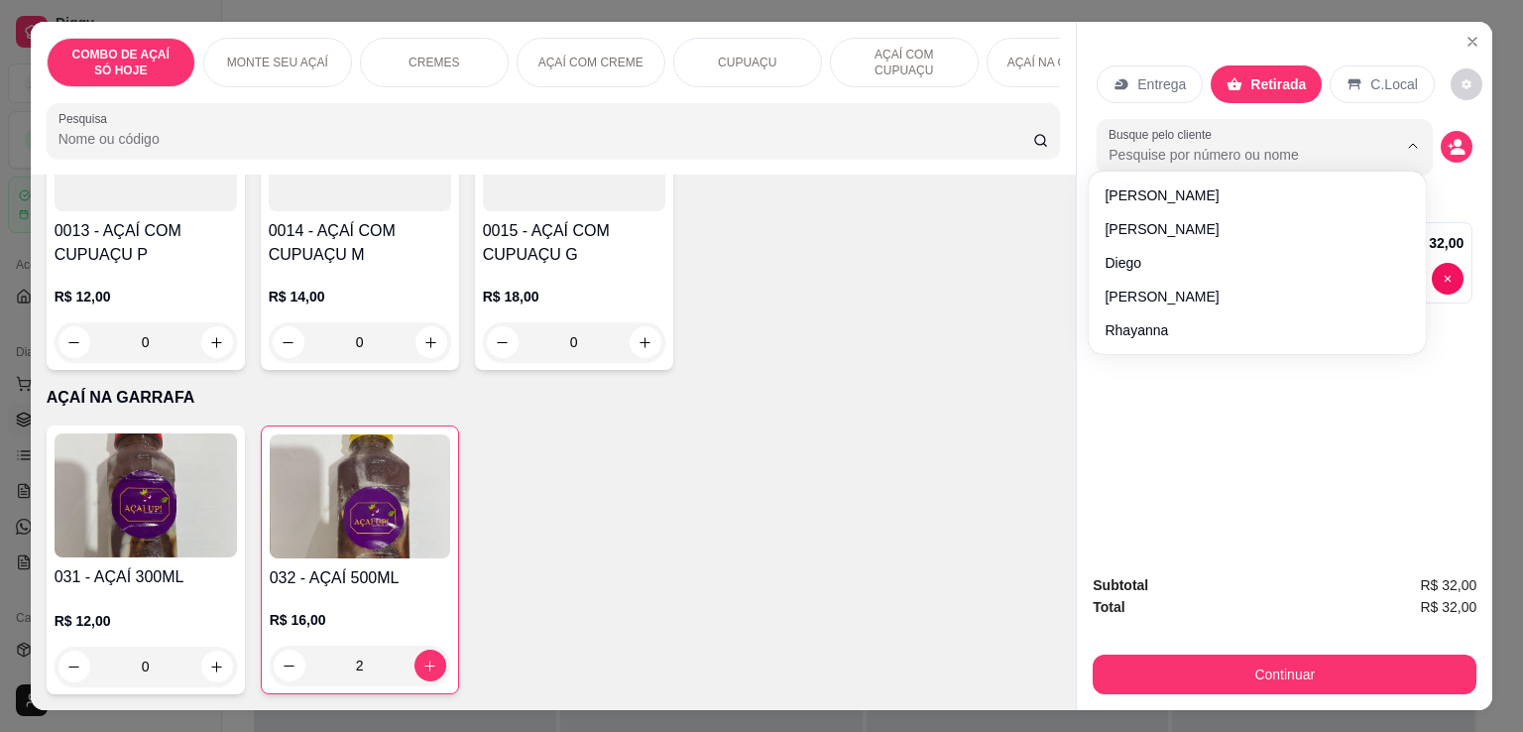
type input "p"
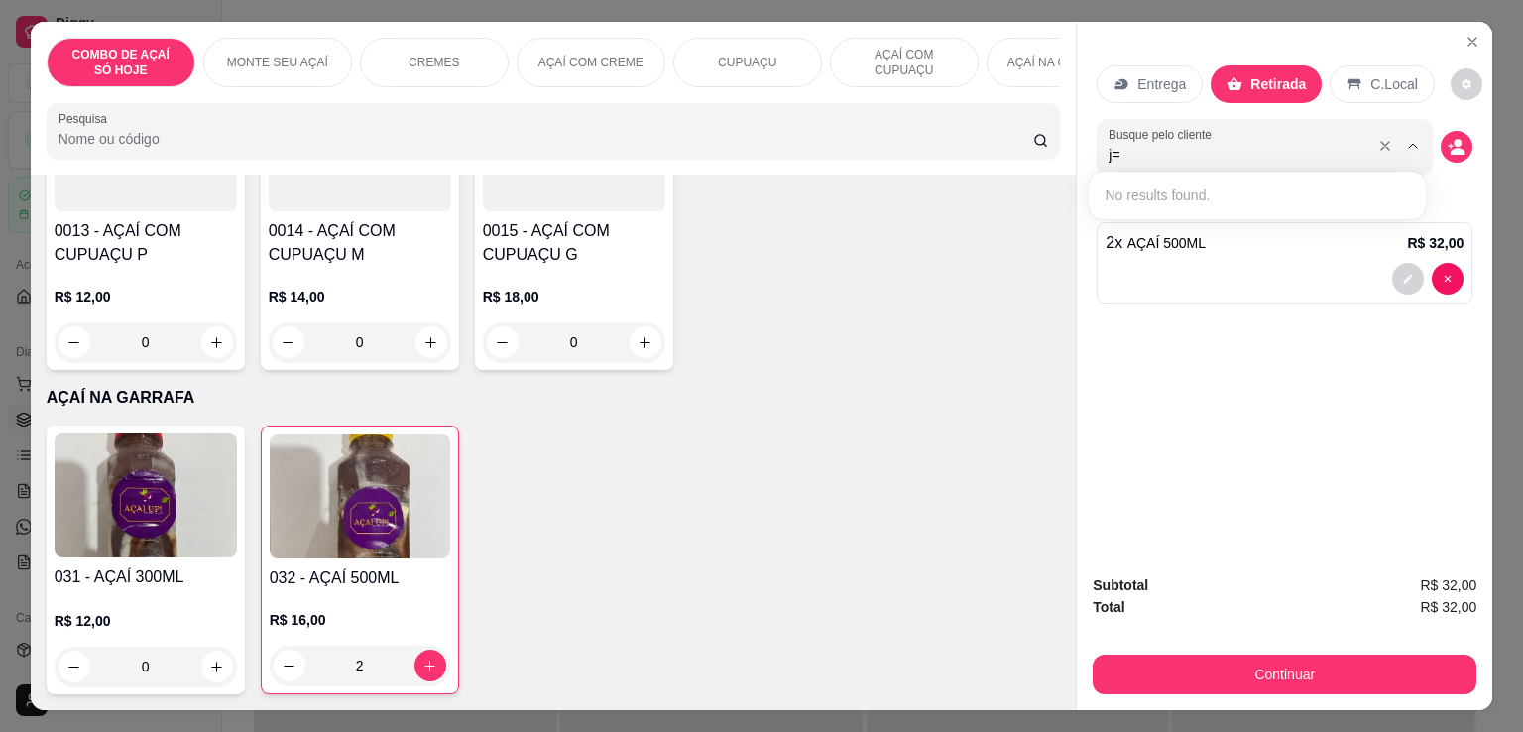
type input "j"
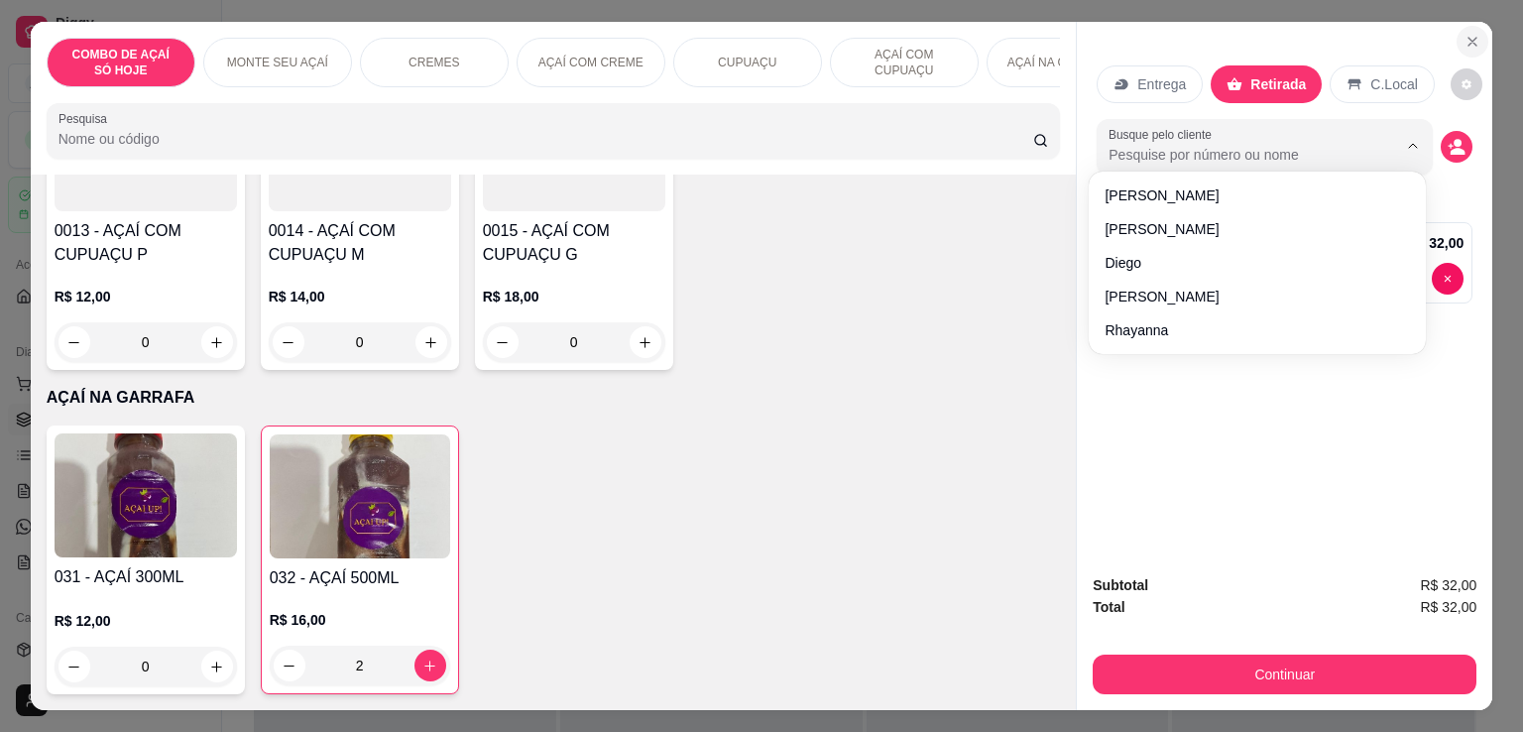
click at [1456, 39] on button "Close" at bounding box center [1472, 42] width 32 height 32
click at [1472, 41] on icon "Close" at bounding box center [1472, 42] width 16 height 16
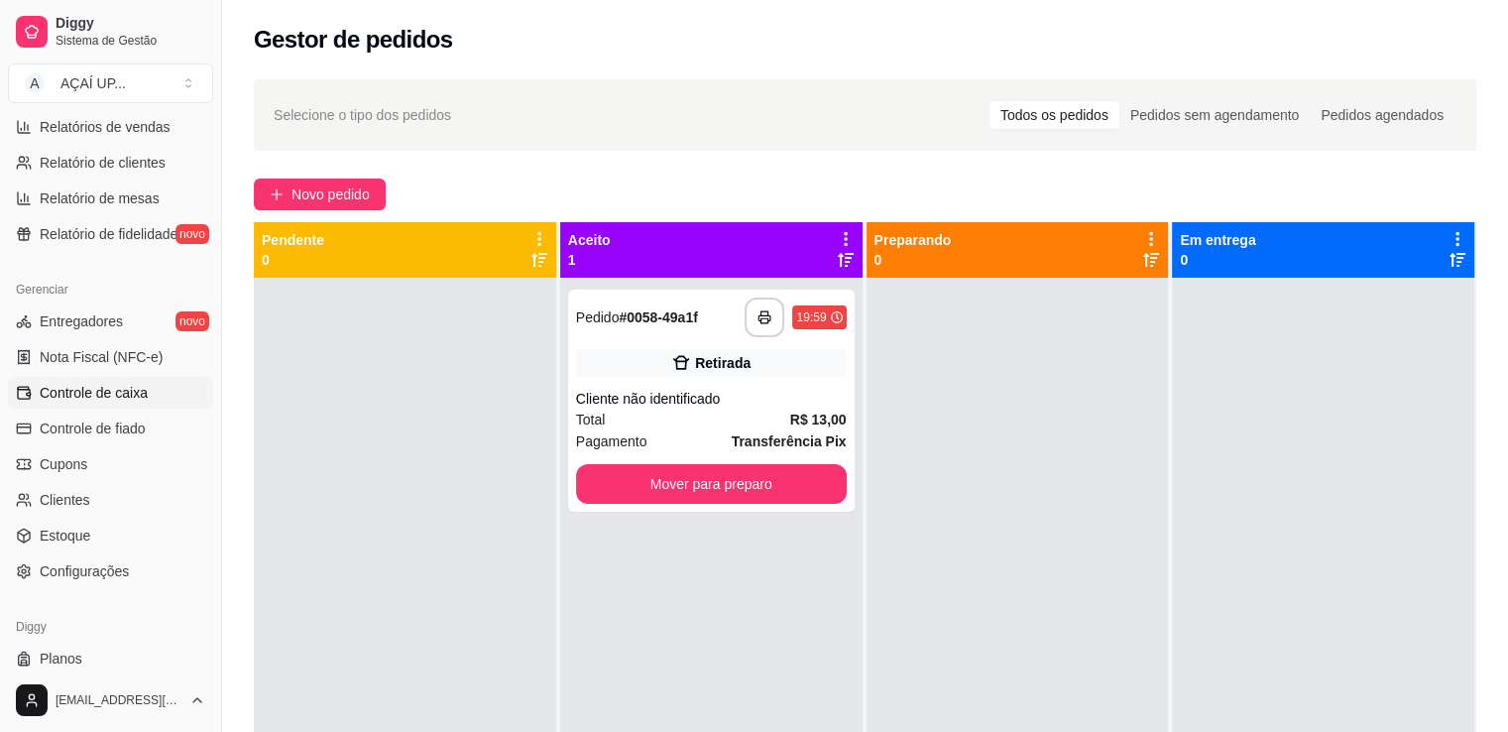
scroll to position [694, 0]
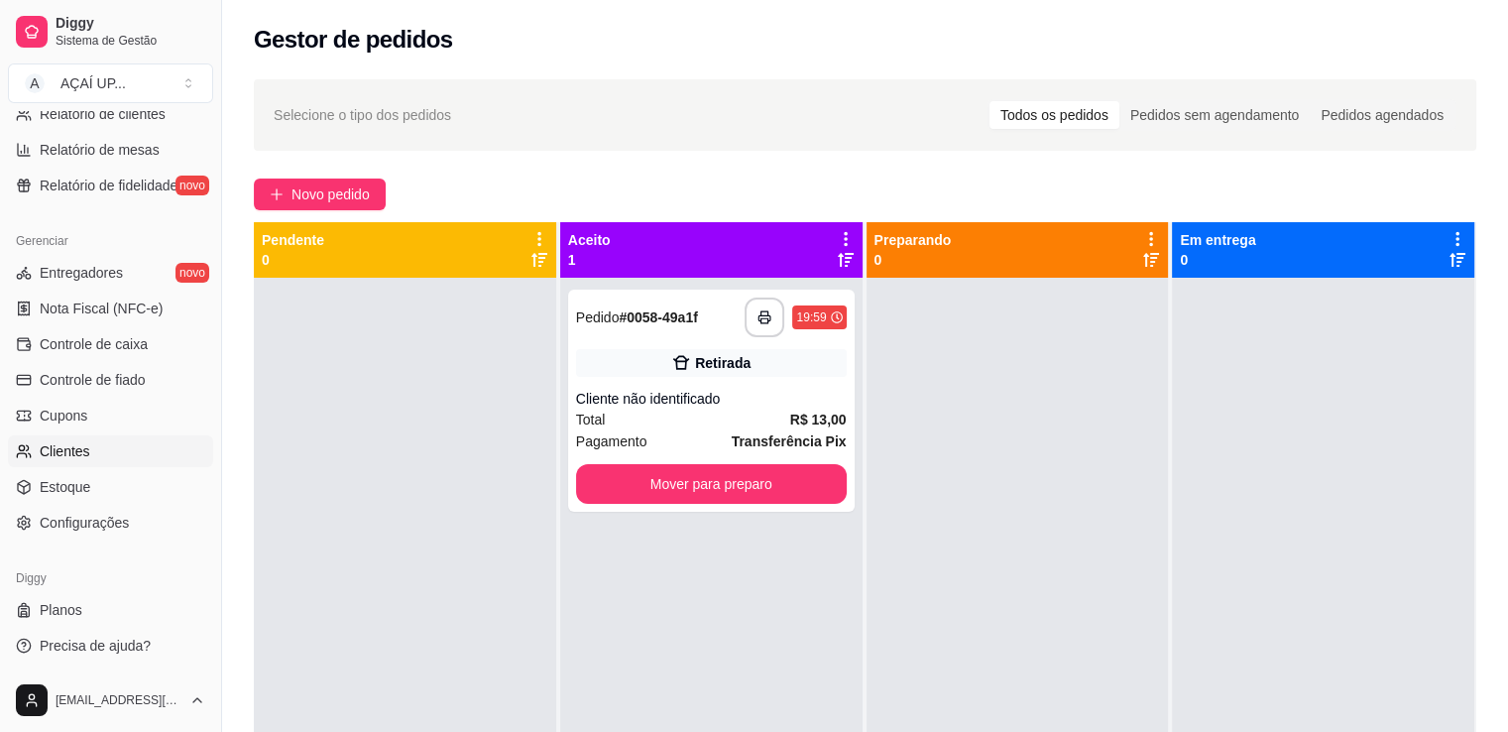
click at [111, 441] on link "Clientes" at bounding box center [110, 451] width 205 height 32
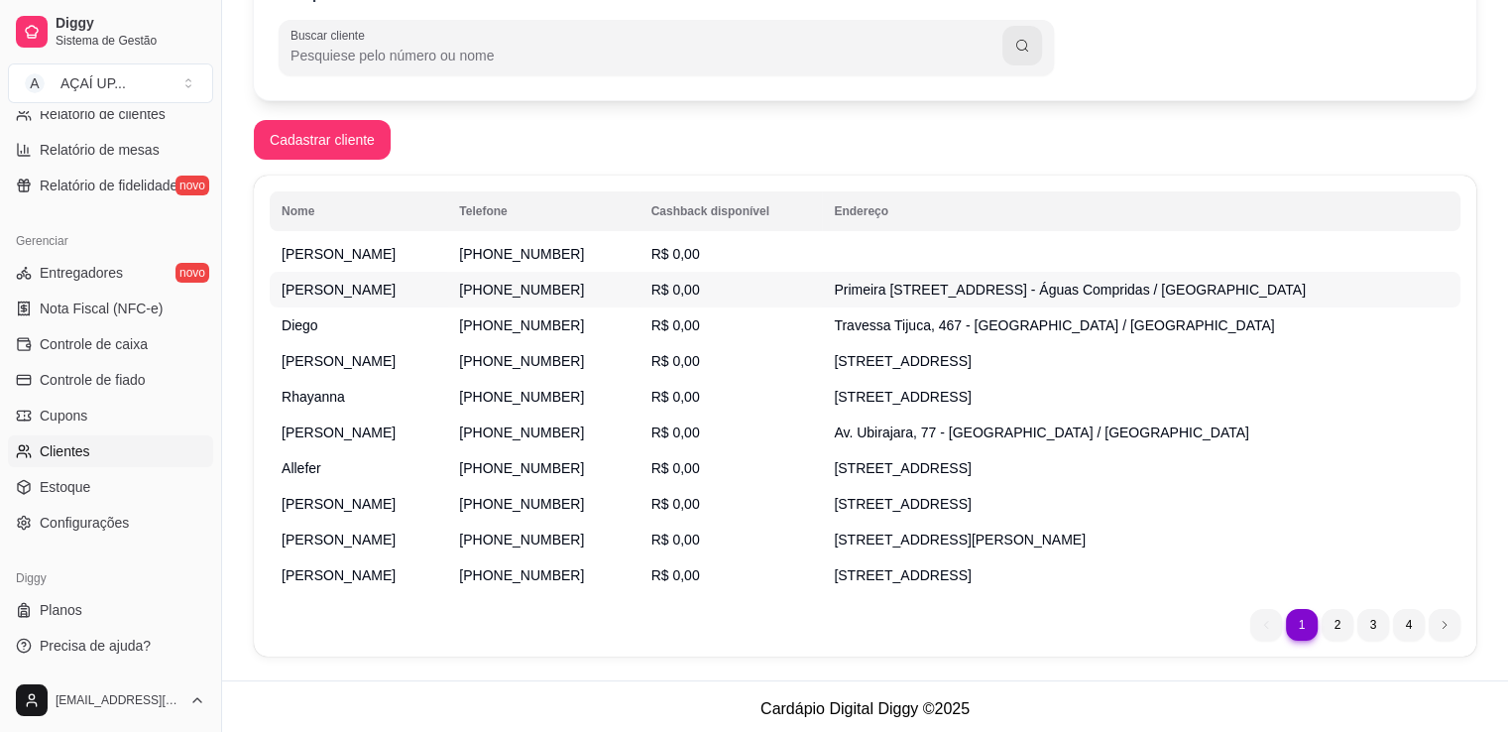
scroll to position [230, 0]
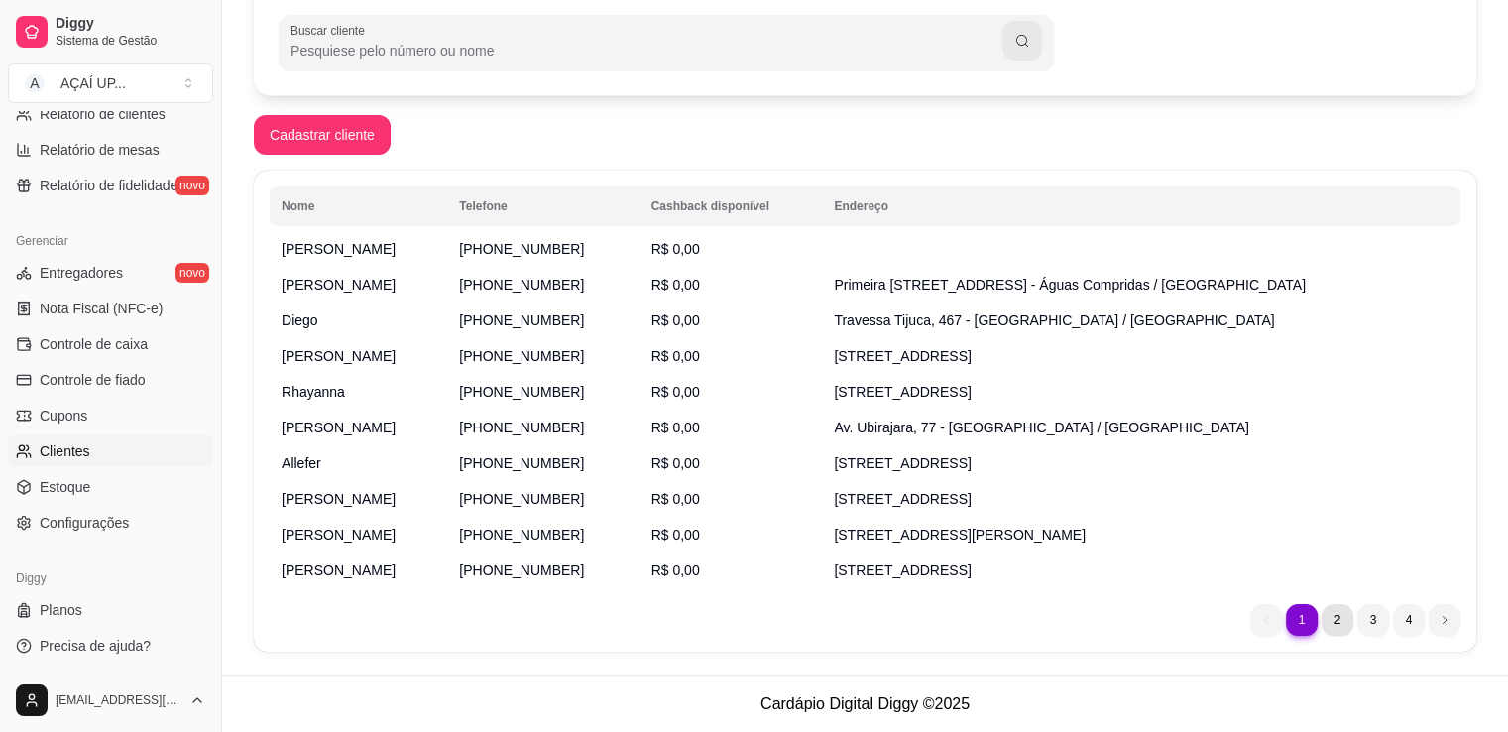
click at [1349, 620] on li "2" at bounding box center [1337, 620] width 32 height 32
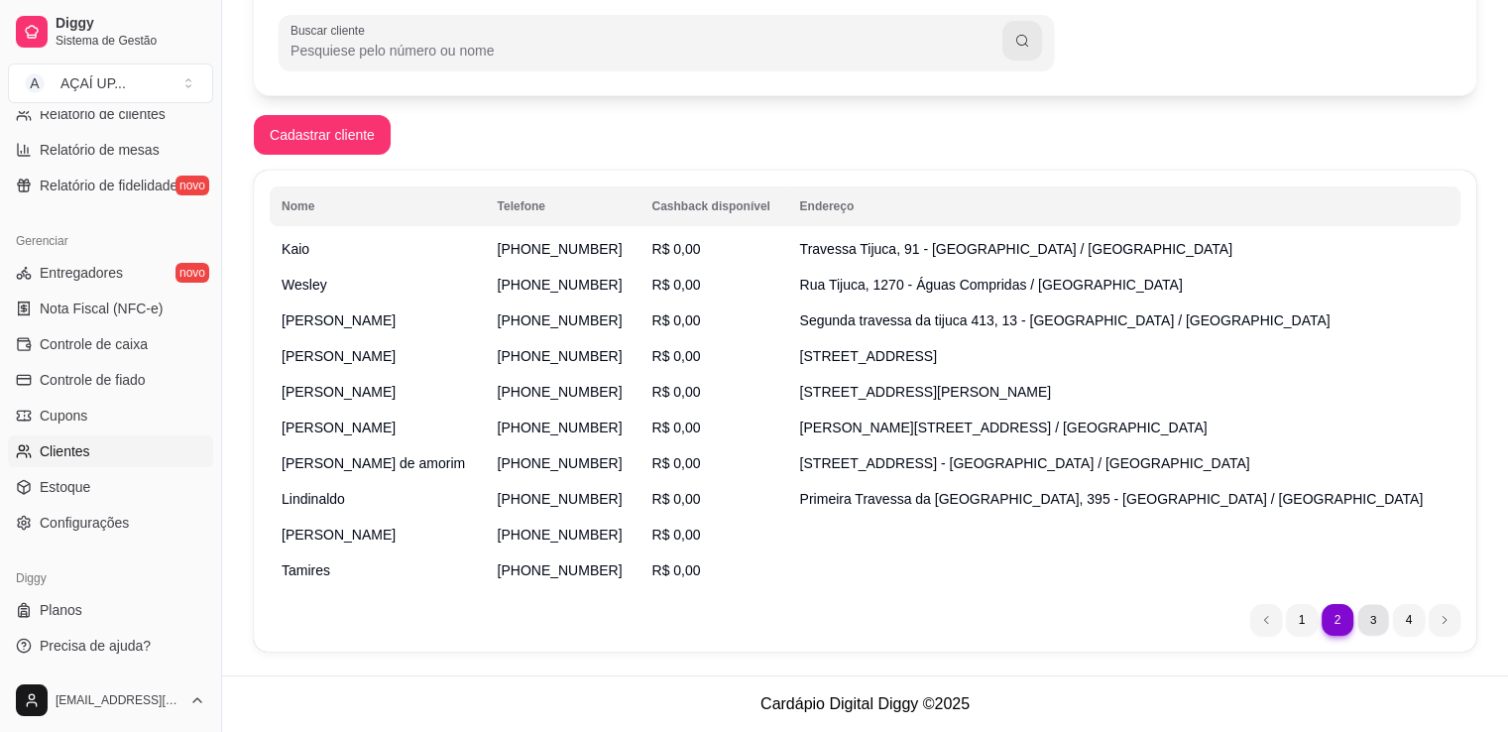
click at [1367, 616] on li "3" at bounding box center [1372, 619] width 31 height 31
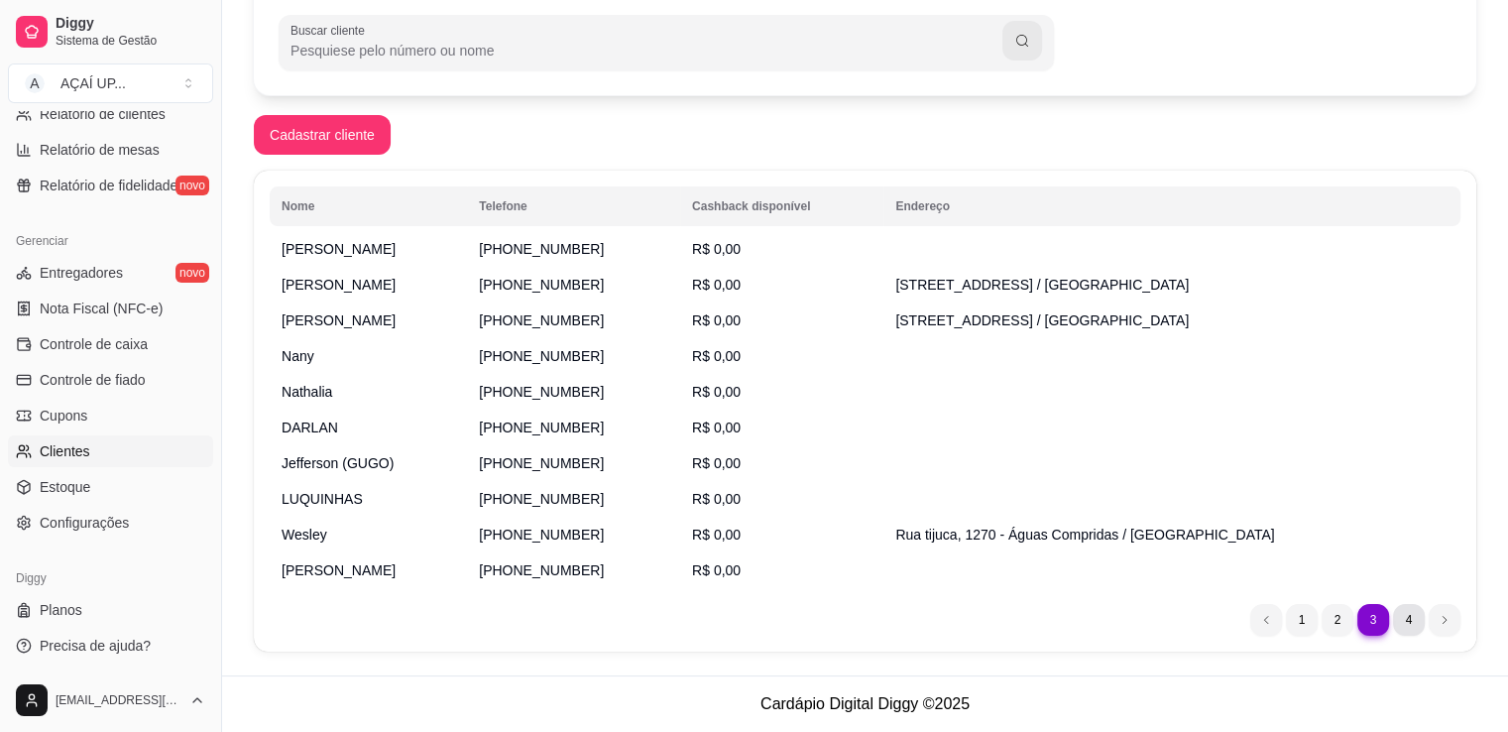
click at [1417, 611] on li "4" at bounding box center [1409, 620] width 32 height 32
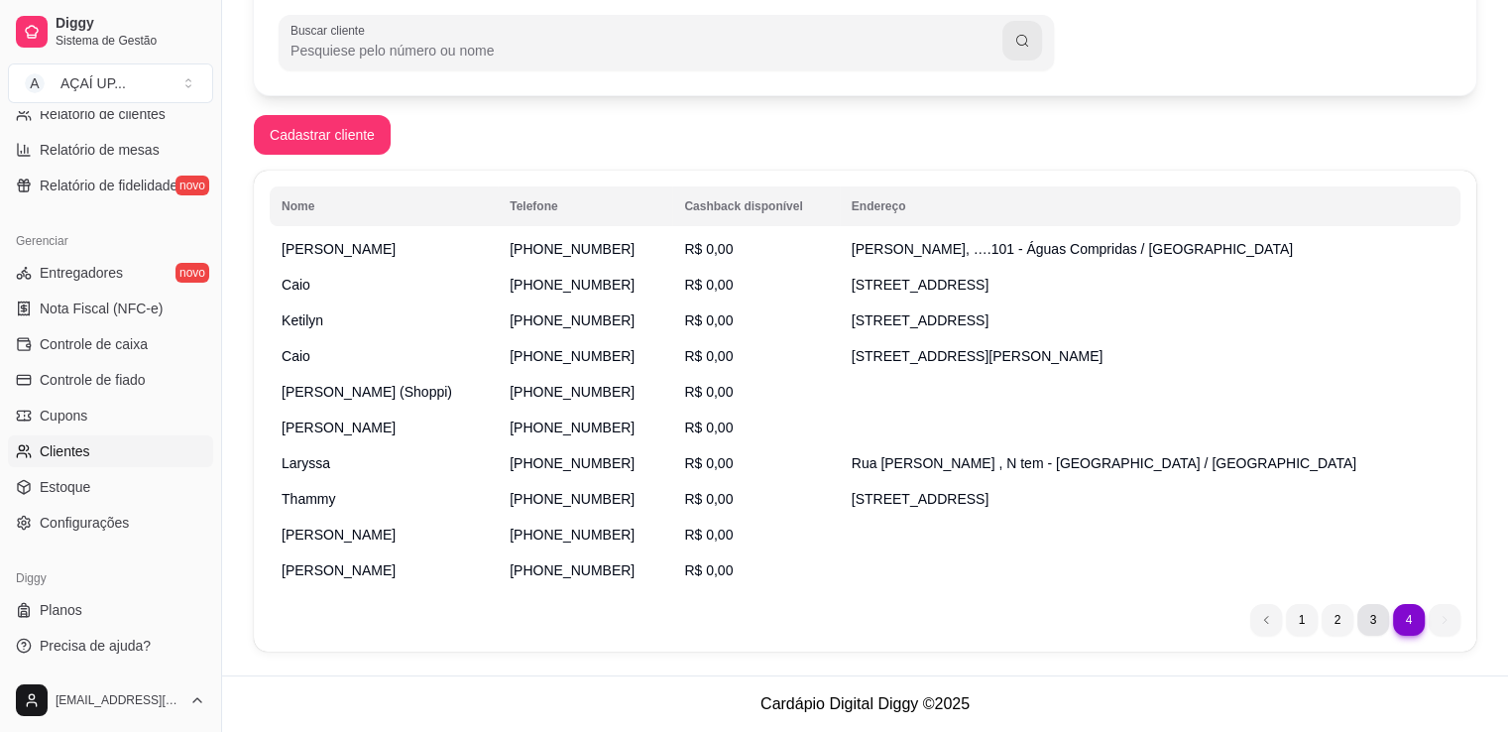
click at [1363, 619] on li "3" at bounding box center [1373, 620] width 32 height 32
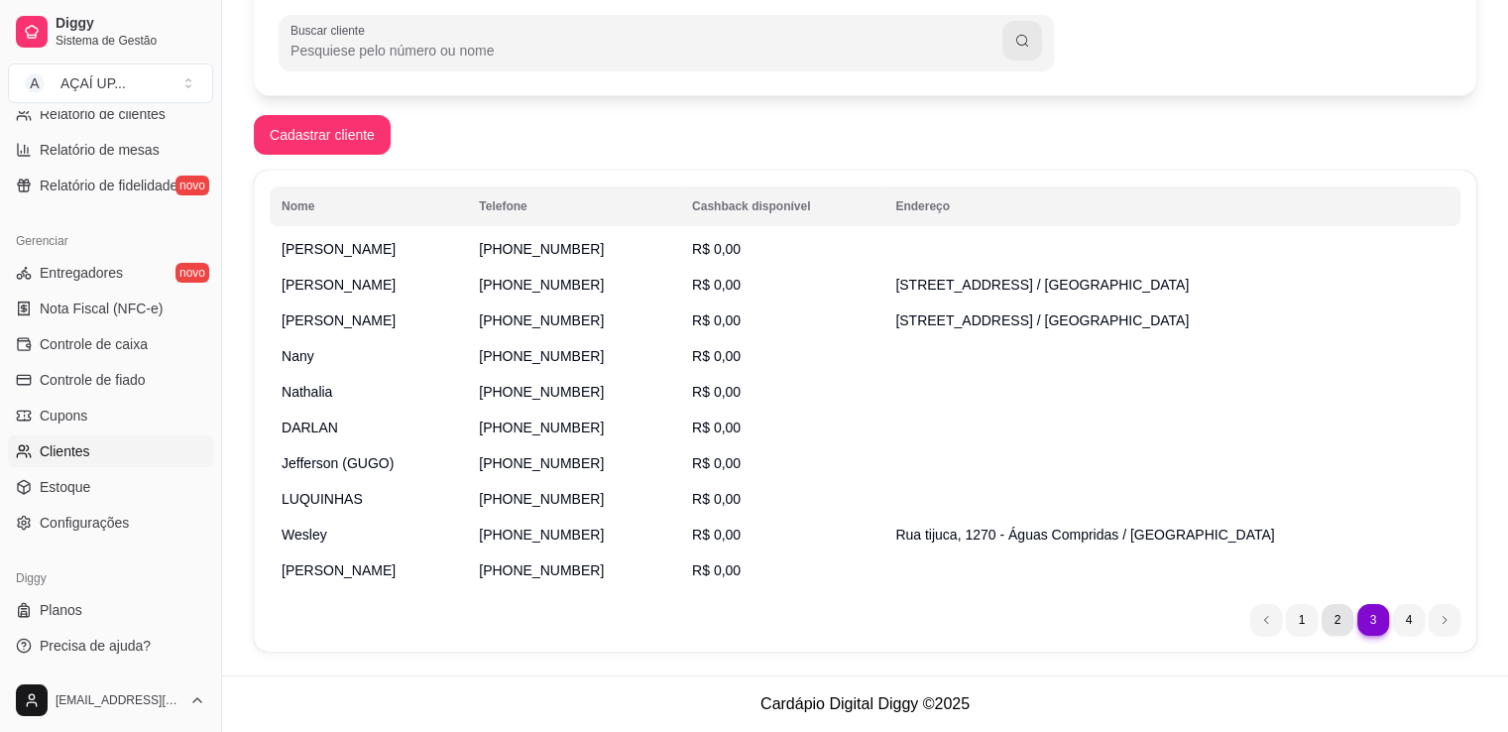
click at [1334, 622] on li "2" at bounding box center [1337, 620] width 32 height 32
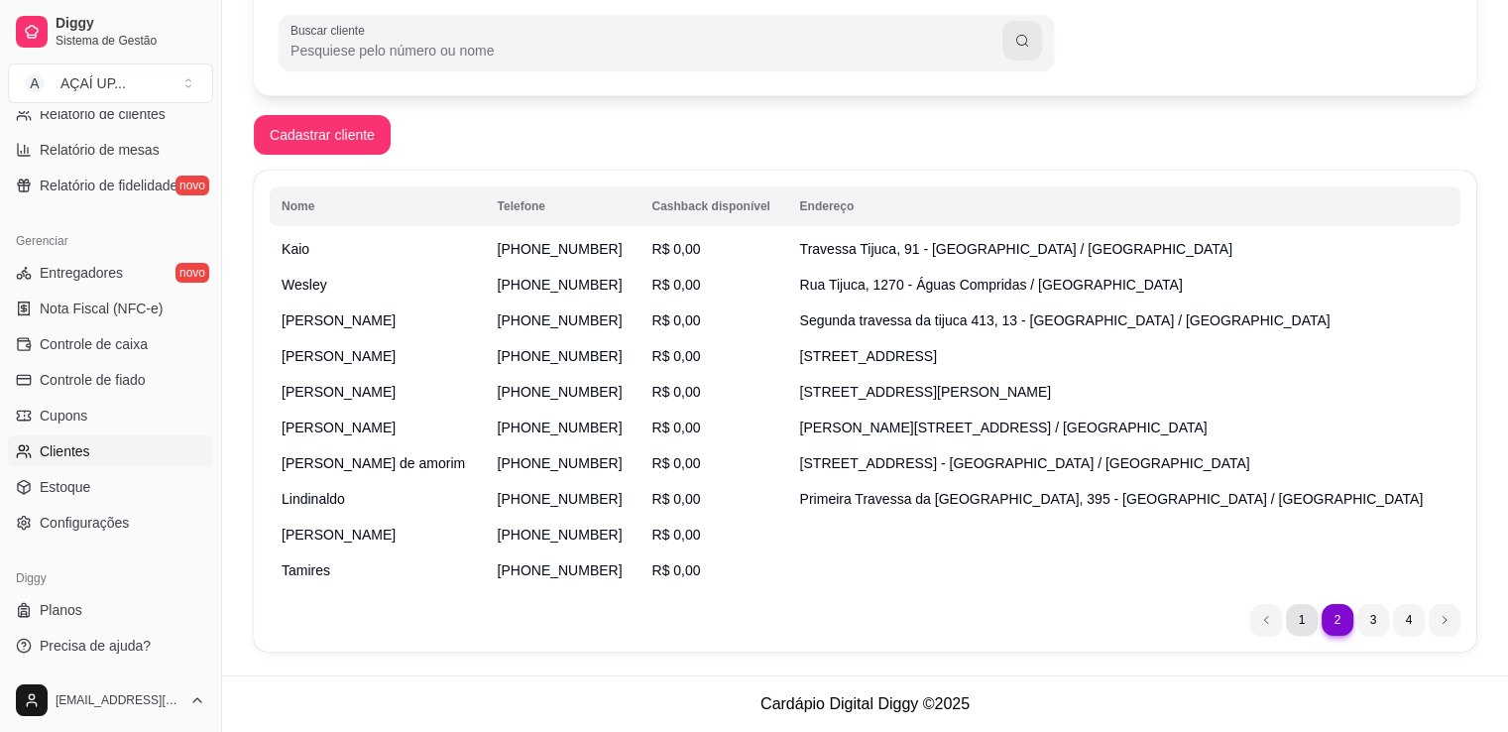
click at [1306, 620] on li "1" at bounding box center [1302, 620] width 32 height 32
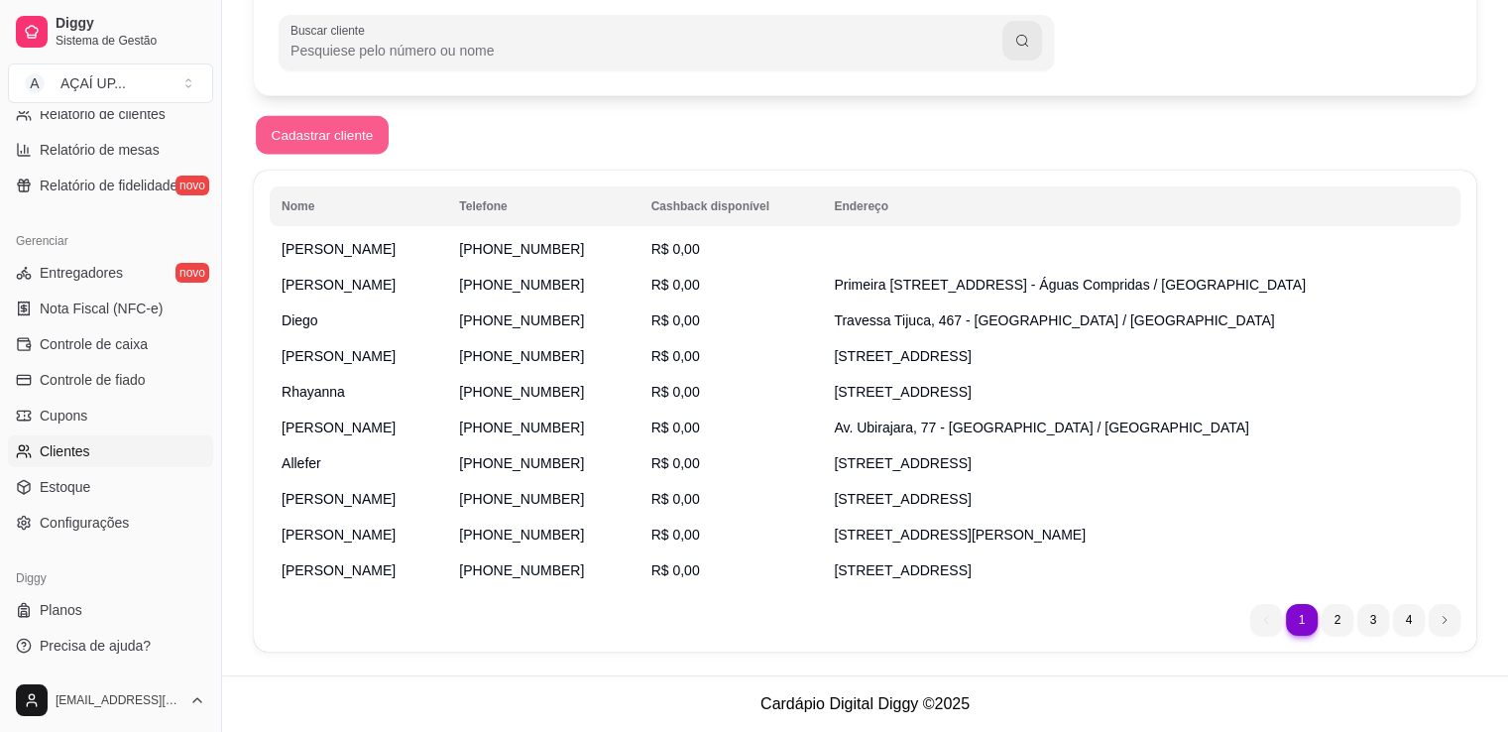
click at [327, 125] on button "Cadastrar cliente" at bounding box center [322, 135] width 133 height 39
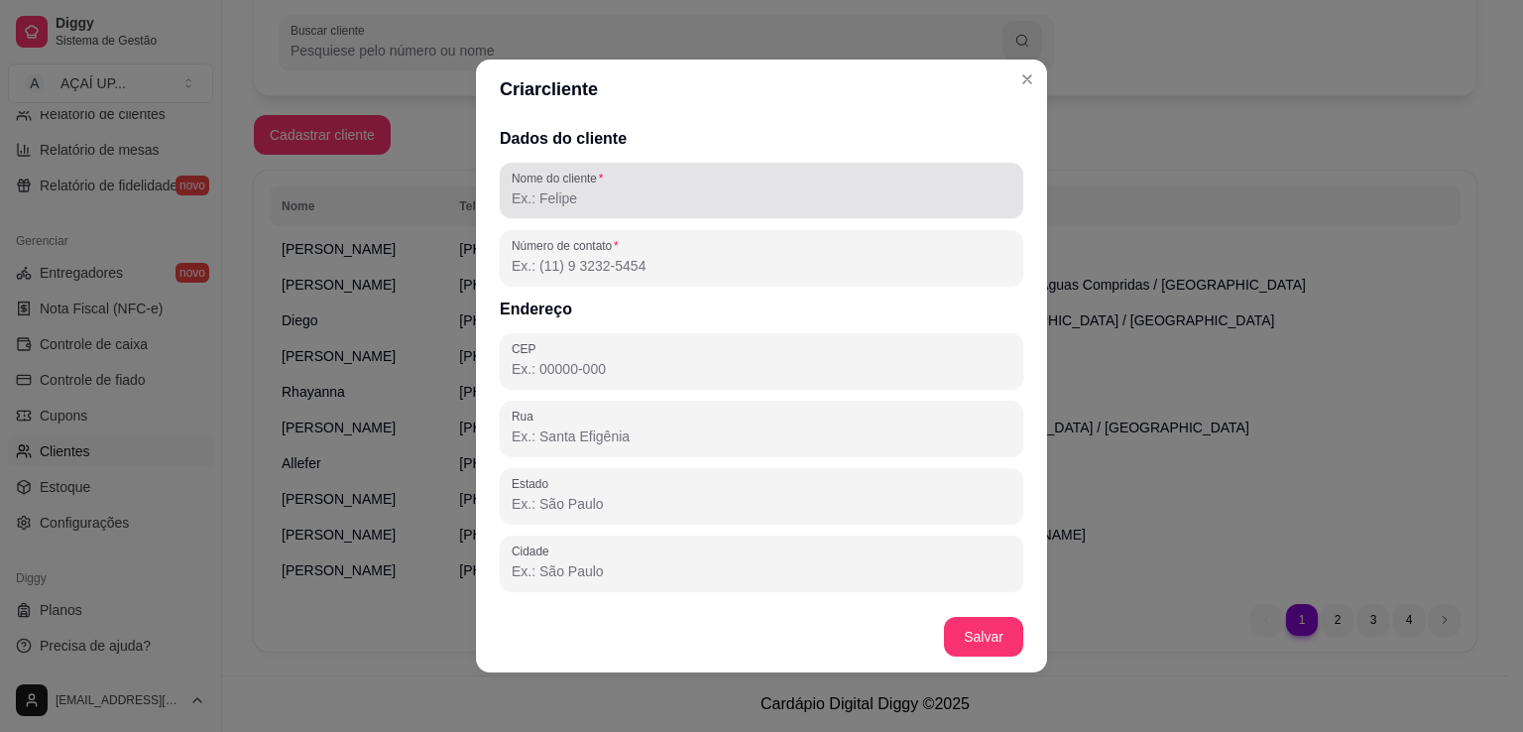
click at [596, 195] on input "Nome do cliente" at bounding box center [762, 198] width 500 height 20
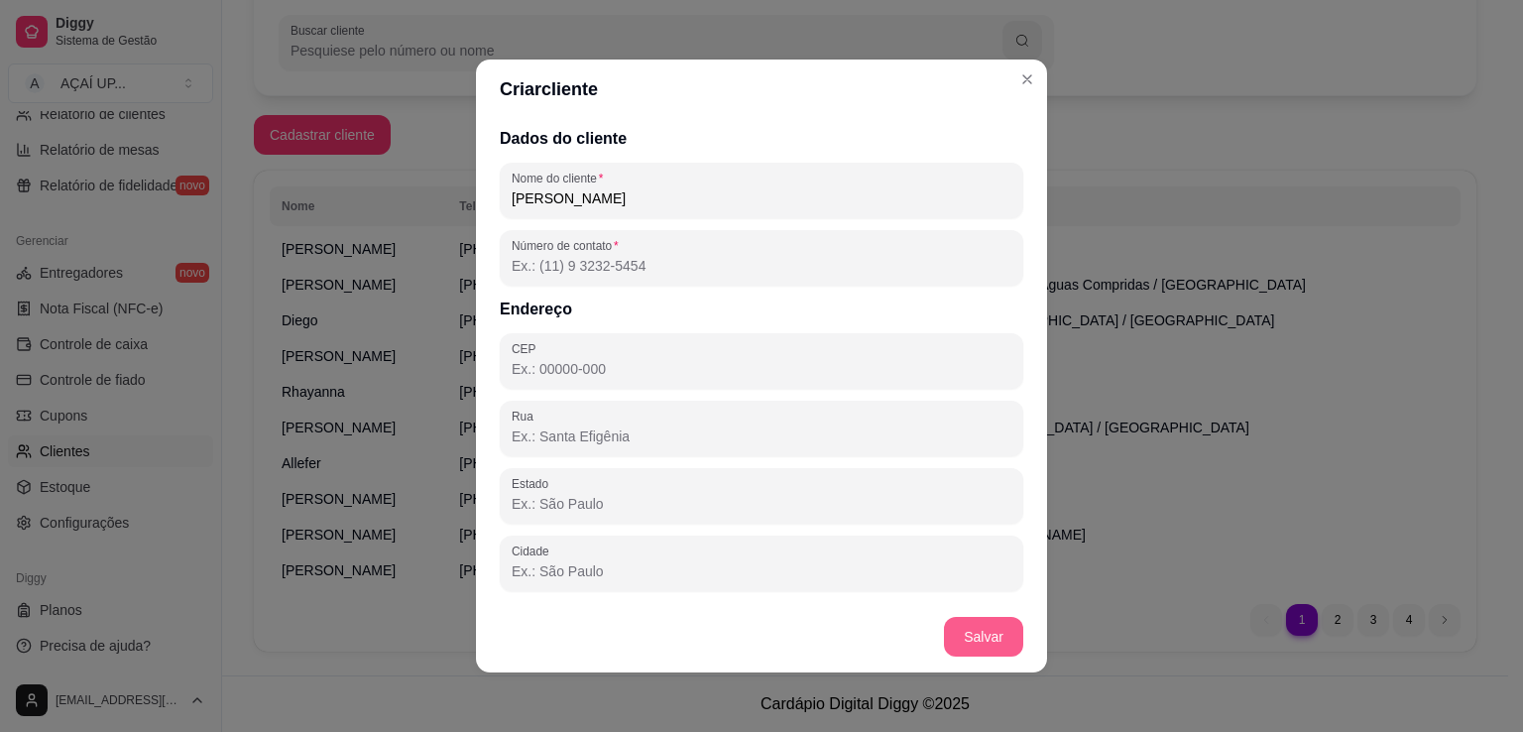
type input "[PERSON_NAME]"
click at [988, 617] on button "Salvar" at bounding box center [983, 637] width 79 height 40
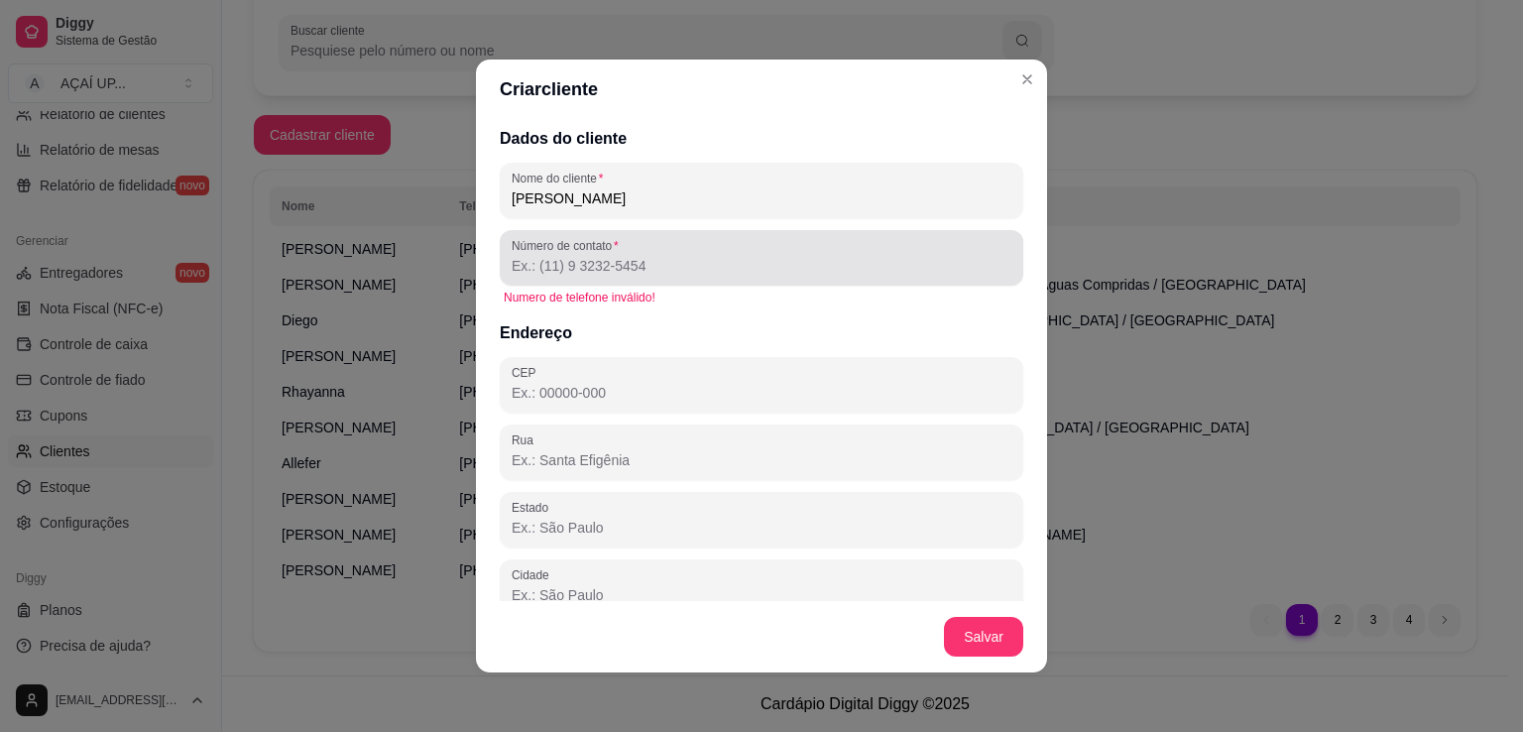
drag, startPoint x: 606, startPoint y: 254, endPoint x: 574, endPoint y: 259, distance: 32.1
click at [574, 259] on div "Número de contato" at bounding box center [761, 258] width 523 height 56
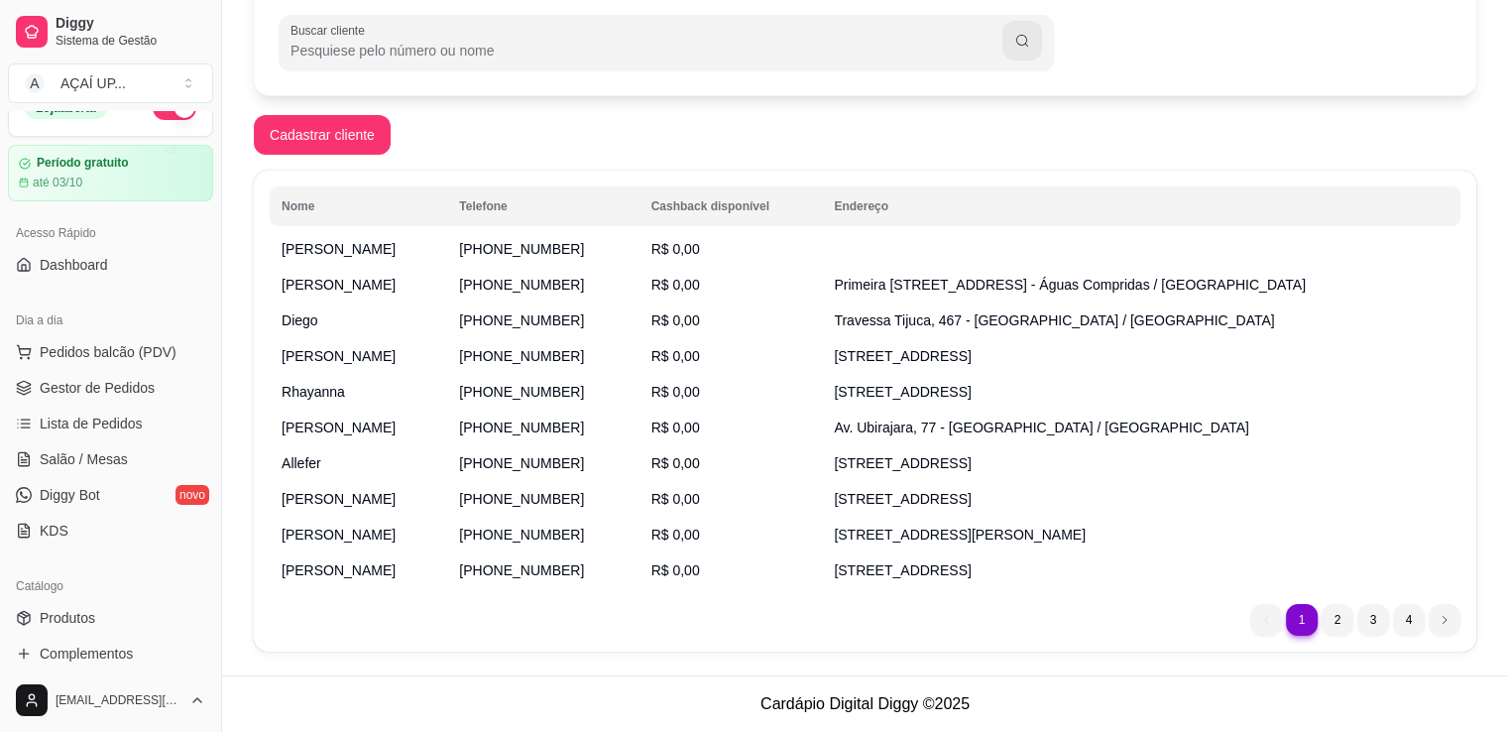
scroll to position [0, 0]
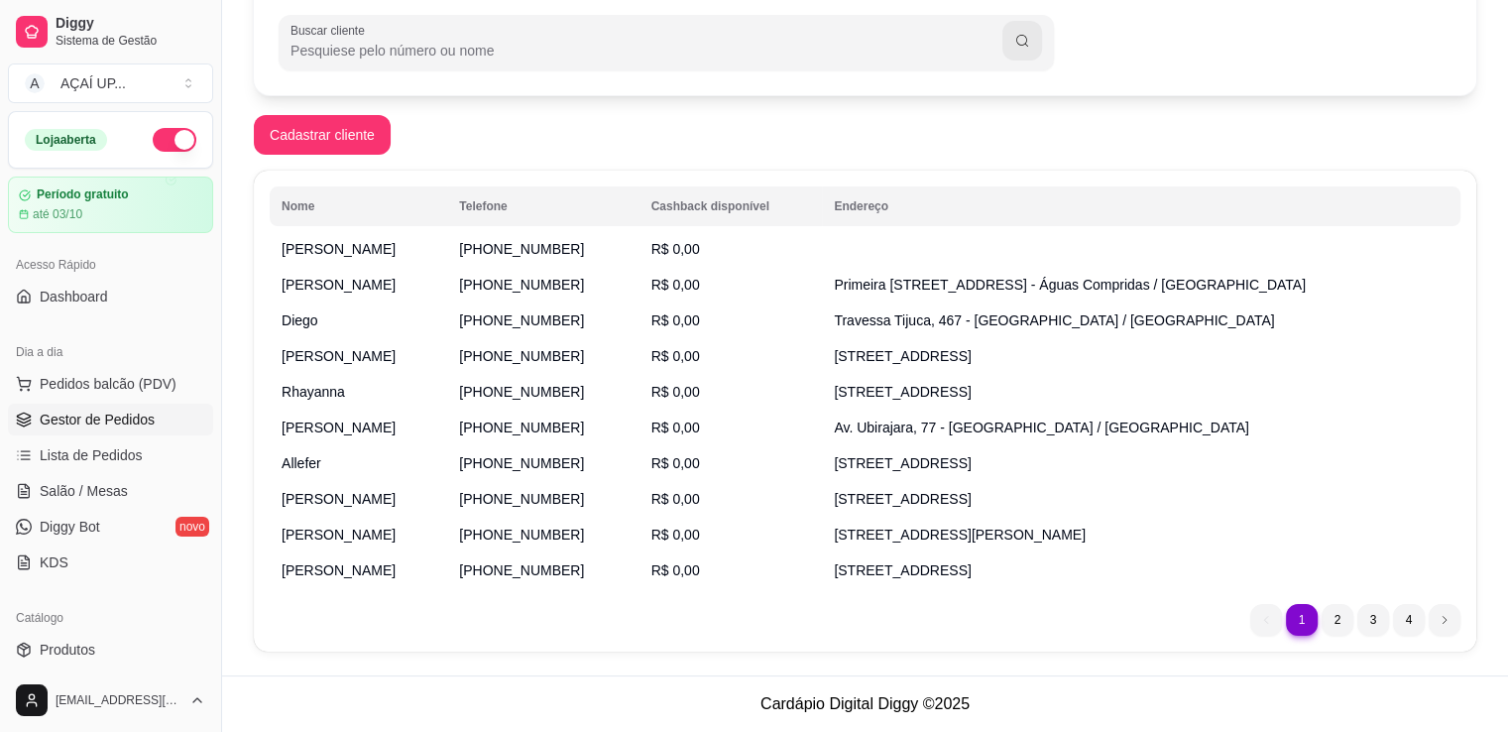
click at [126, 412] on span "Gestor de Pedidos" at bounding box center [97, 419] width 115 height 20
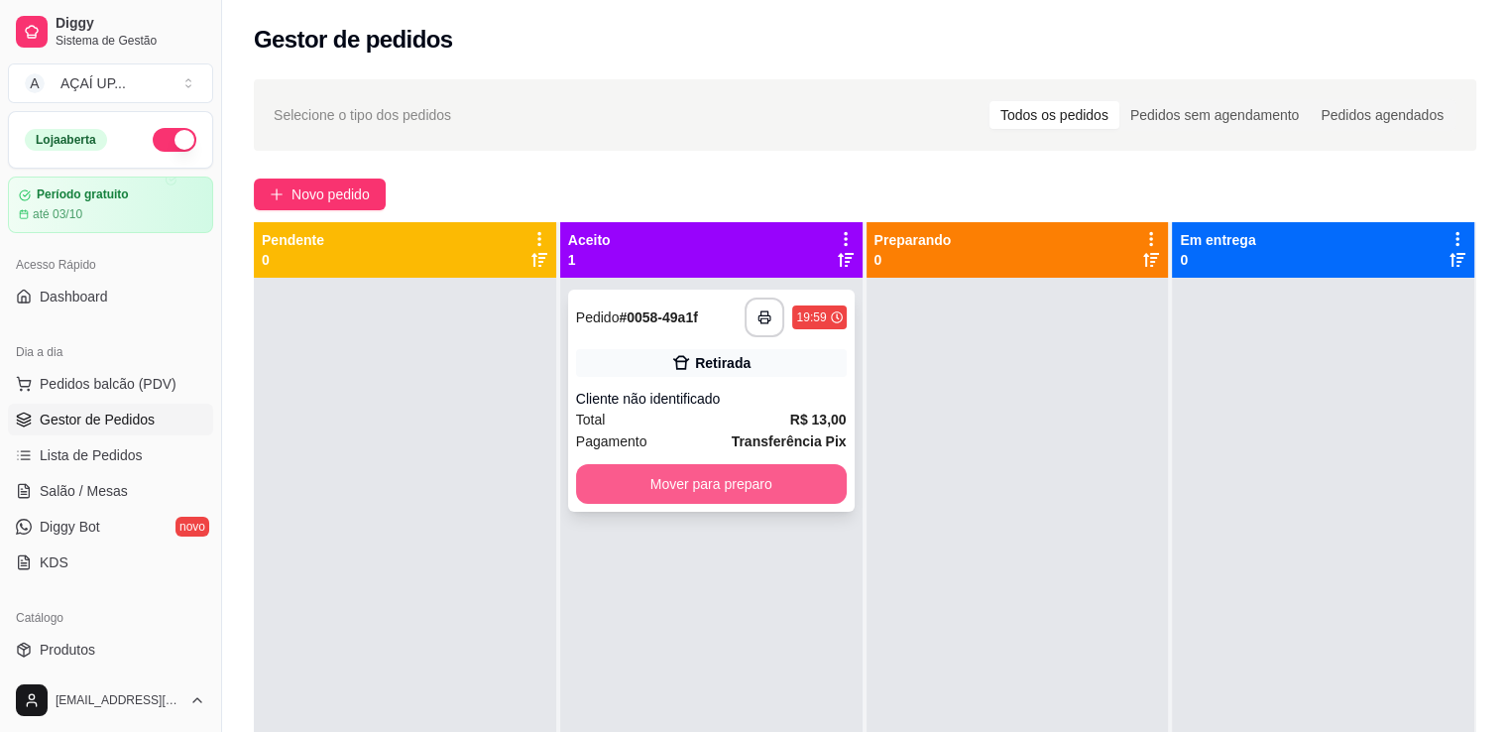
click at [707, 493] on button "Mover para preparo" at bounding box center [711, 484] width 271 height 40
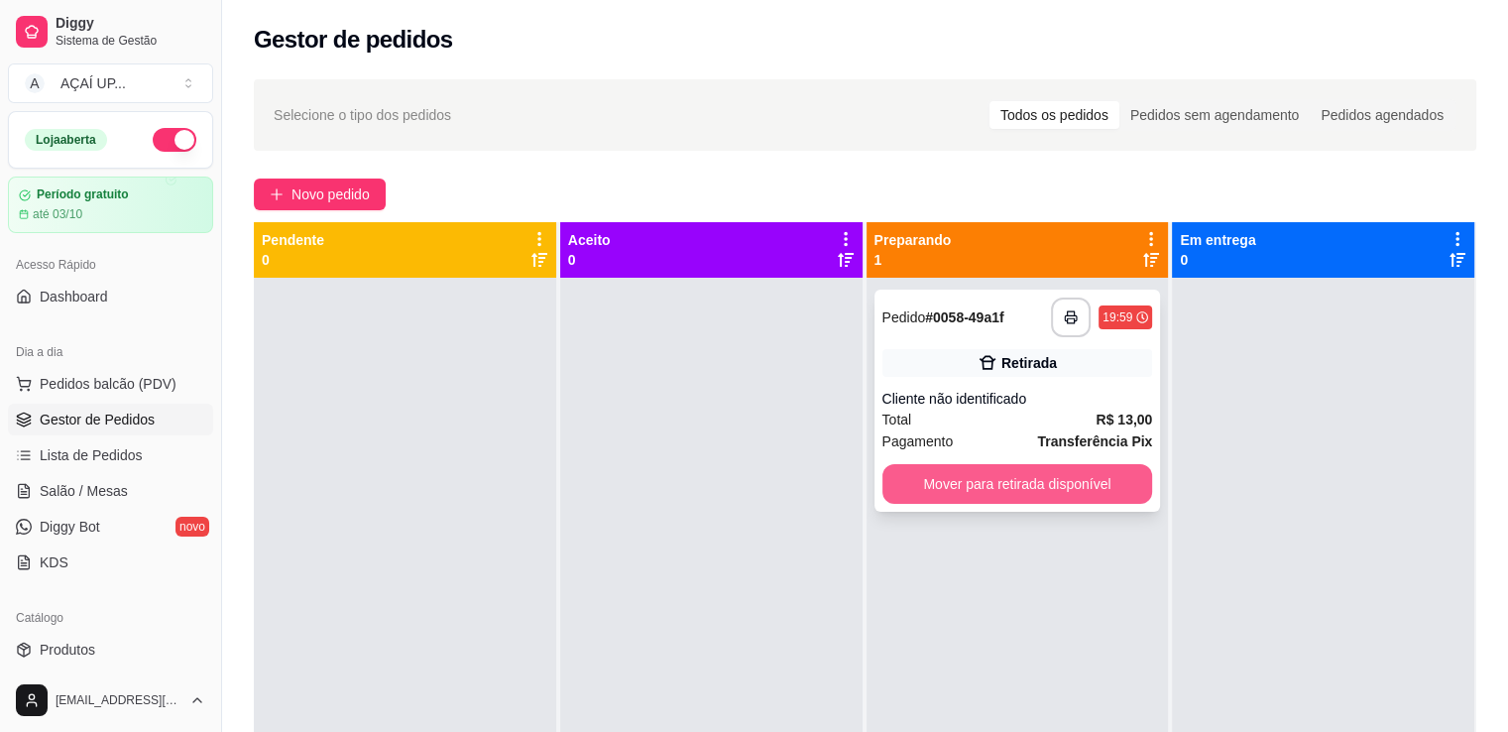
click at [965, 492] on button "Mover para retirada disponível" at bounding box center [1017, 484] width 271 height 40
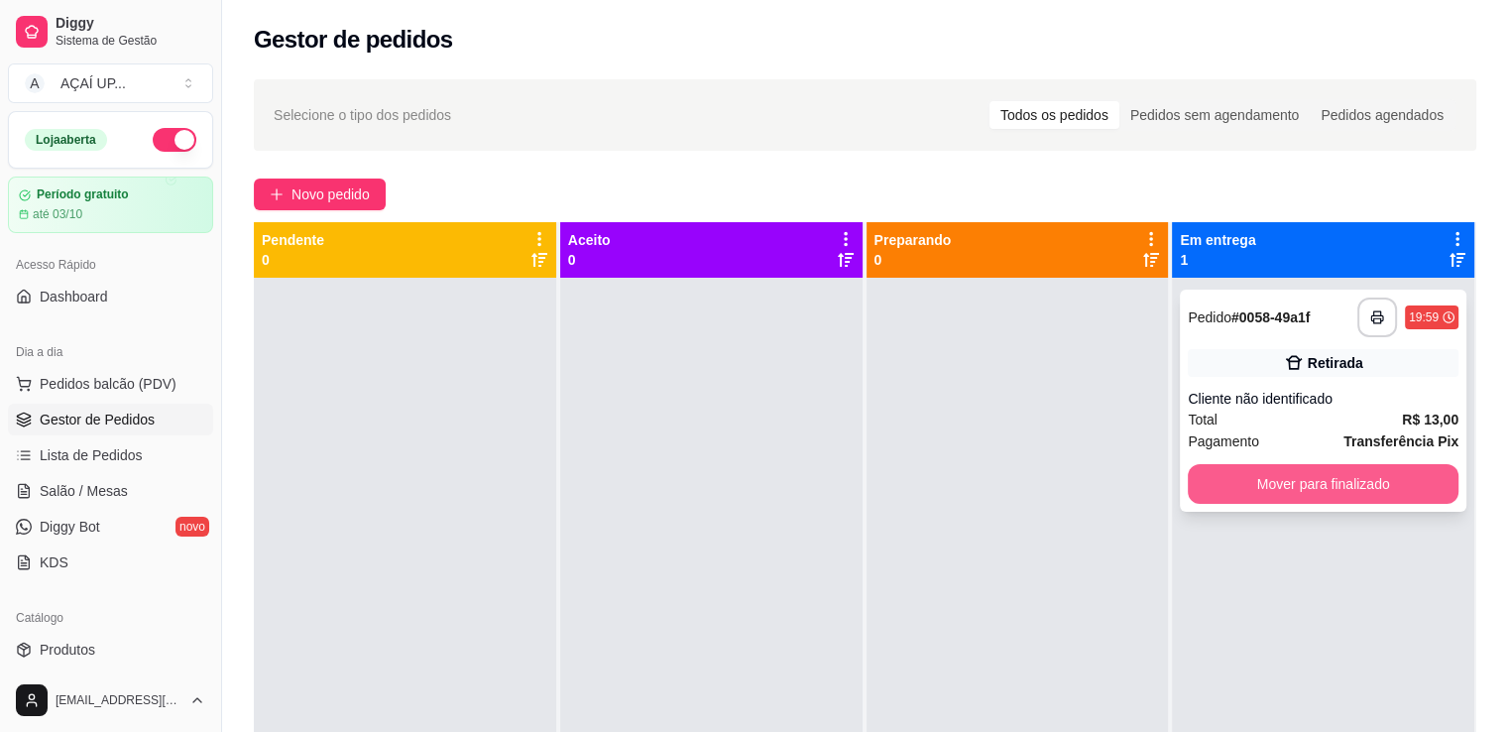
click at [1236, 487] on button "Mover para finalizado" at bounding box center [1323, 484] width 271 height 40
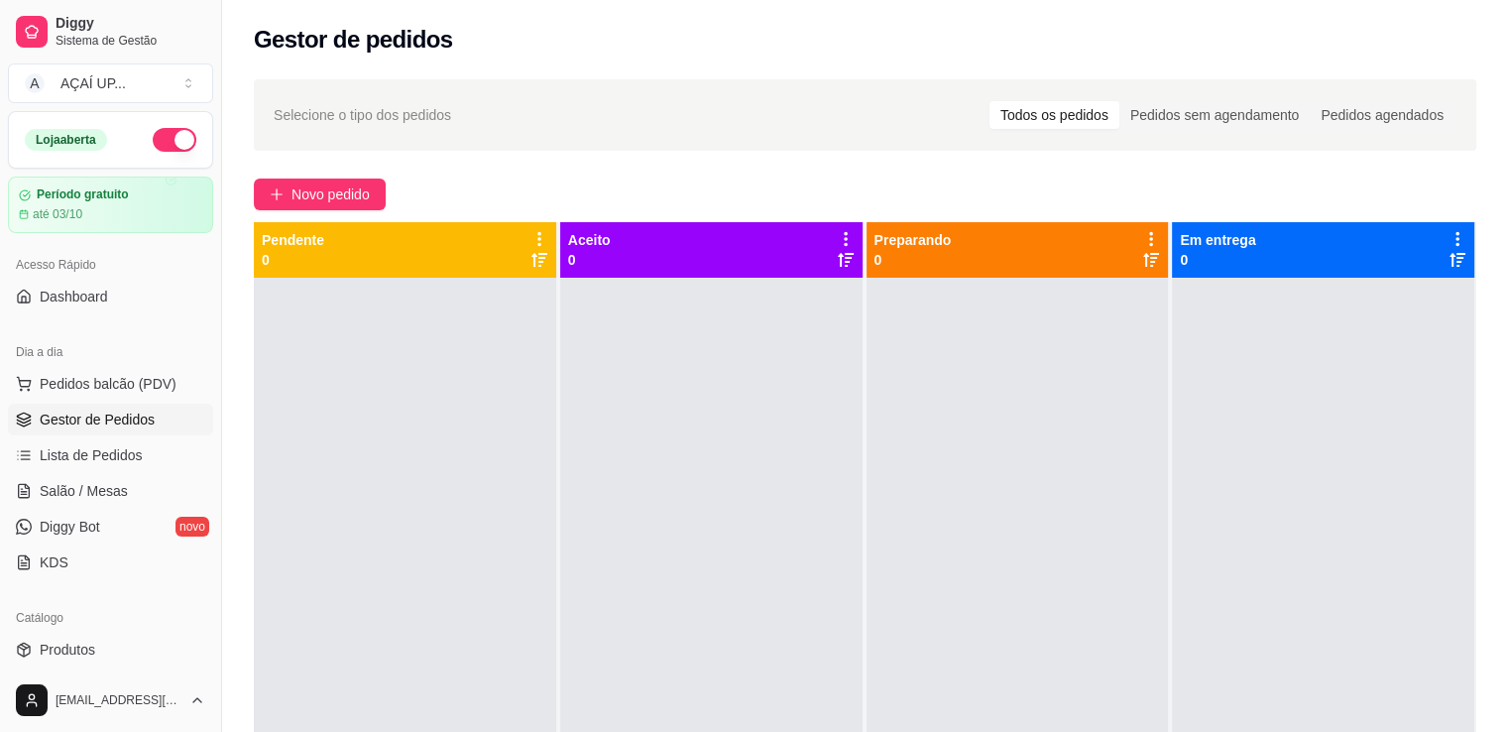
click at [1236, 487] on div at bounding box center [1323, 644] width 302 height 732
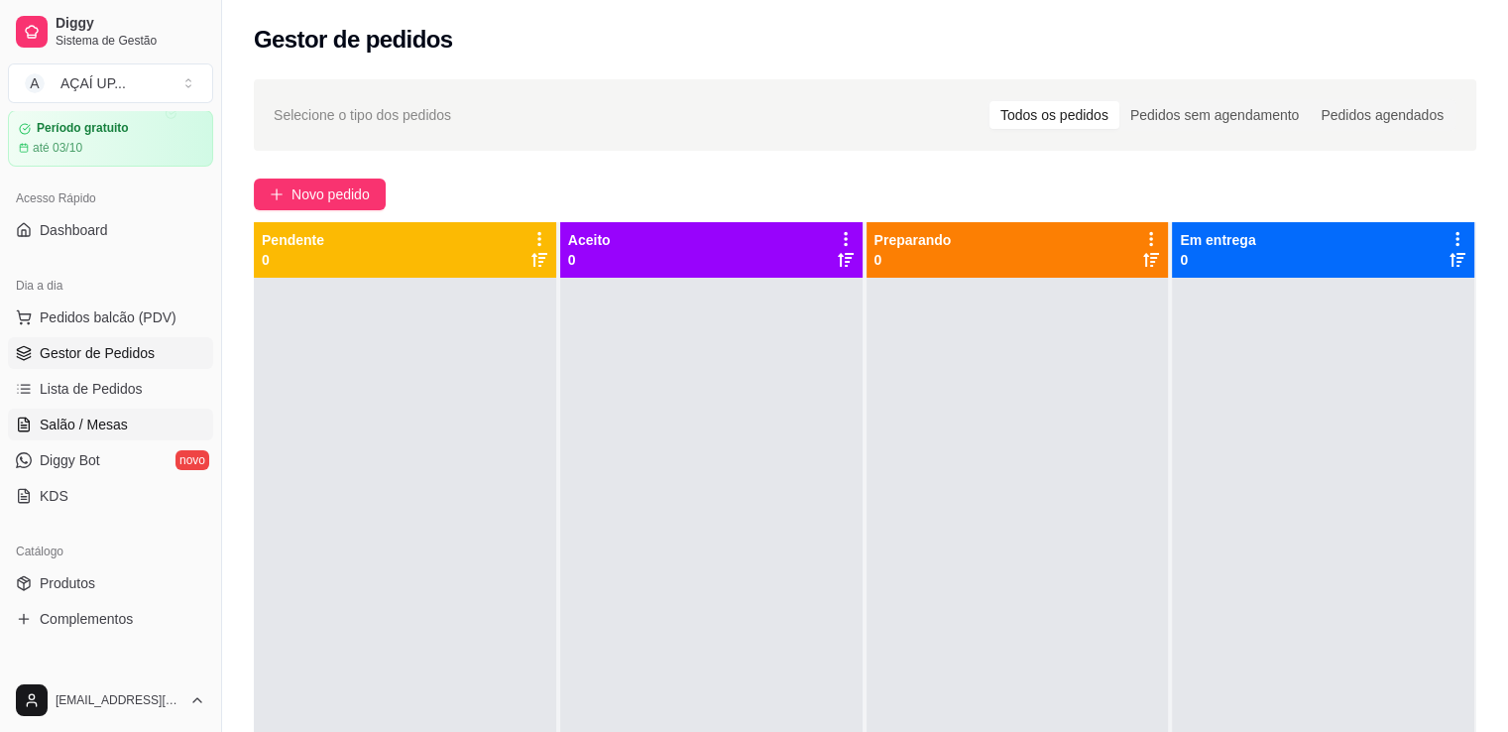
scroll to position [59, 0]
